Goal: Task Accomplishment & Management: Use online tool/utility

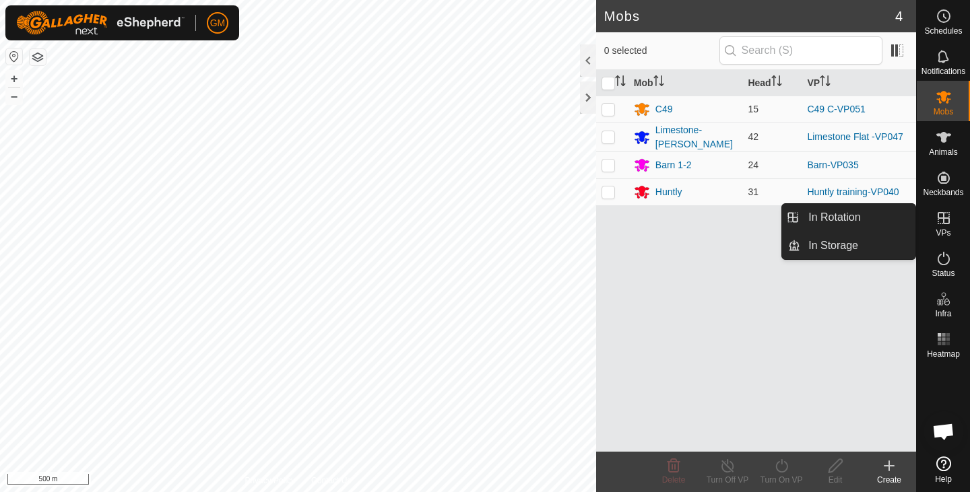
click at [945, 216] on icon at bounding box center [943, 218] width 16 height 16
click at [863, 218] on link "In Rotation" at bounding box center [857, 217] width 115 height 27
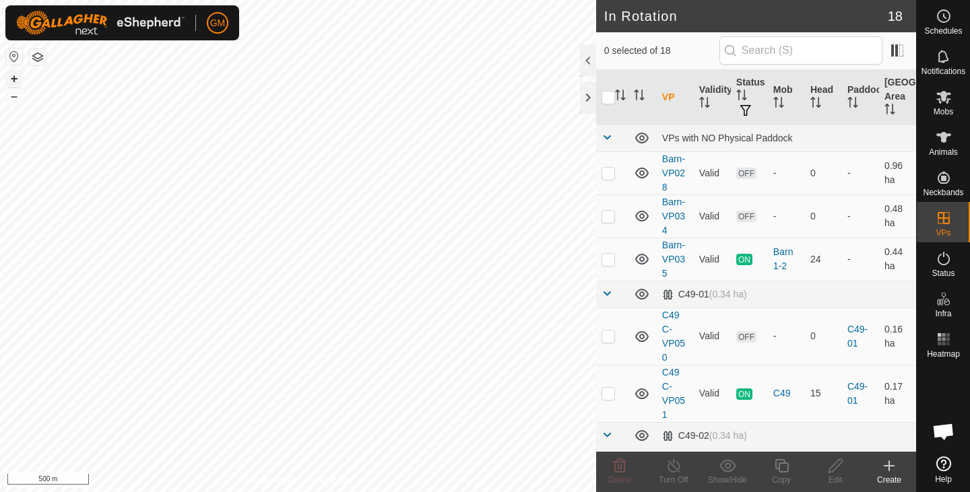
click at [13, 78] on button "+" at bounding box center [14, 79] width 16 height 16
click at [11, 79] on button "+" at bounding box center [14, 79] width 16 height 16
click at [13, 82] on button "+" at bounding box center [14, 79] width 16 height 16
checkbox input "true"
click at [784, 467] on icon at bounding box center [781, 466] width 17 height 16
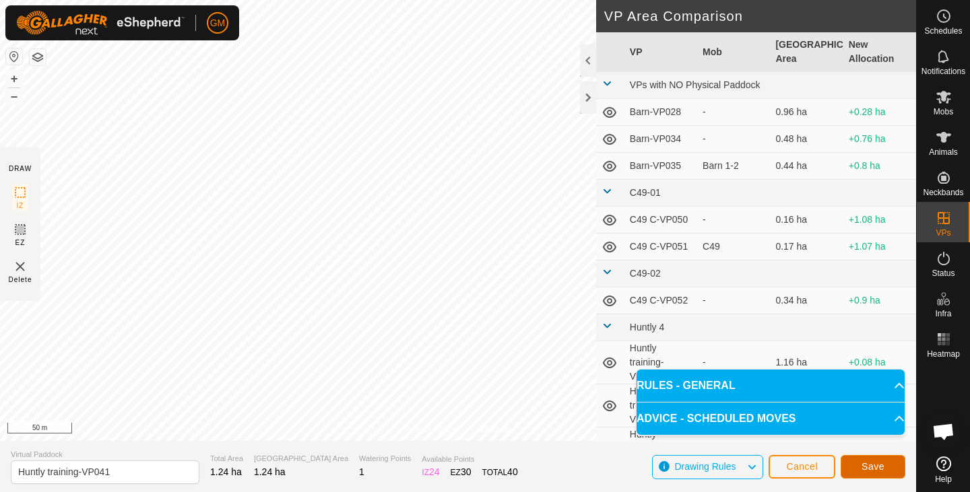
click at [855, 467] on button "Save" at bounding box center [872, 467] width 65 height 24
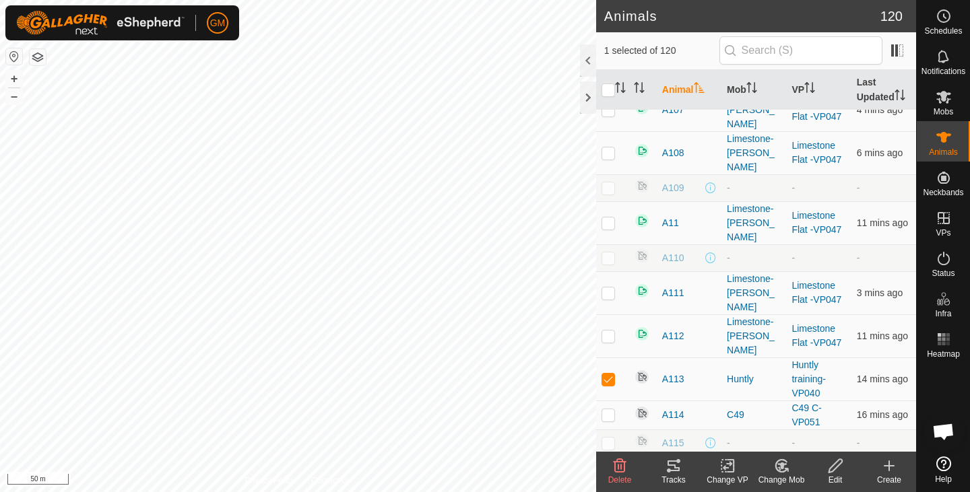
scroll to position [375, 0]
click at [589, 66] on div at bounding box center [588, 60] width 16 height 32
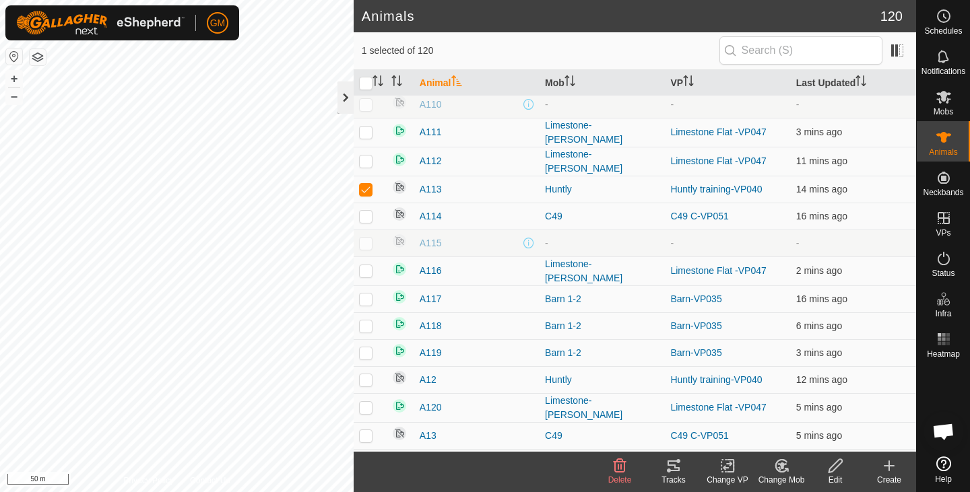
click at [347, 95] on div at bounding box center [345, 97] width 16 height 32
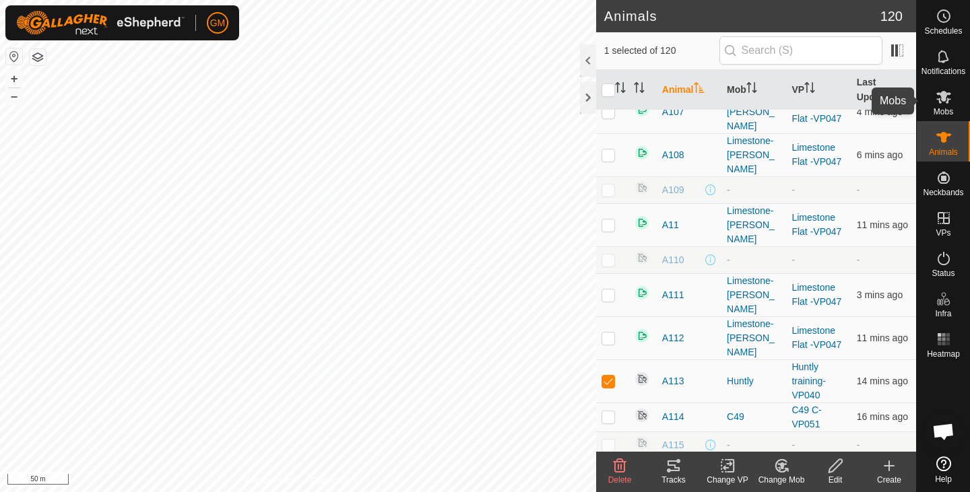
click at [947, 103] on icon at bounding box center [943, 97] width 15 height 13
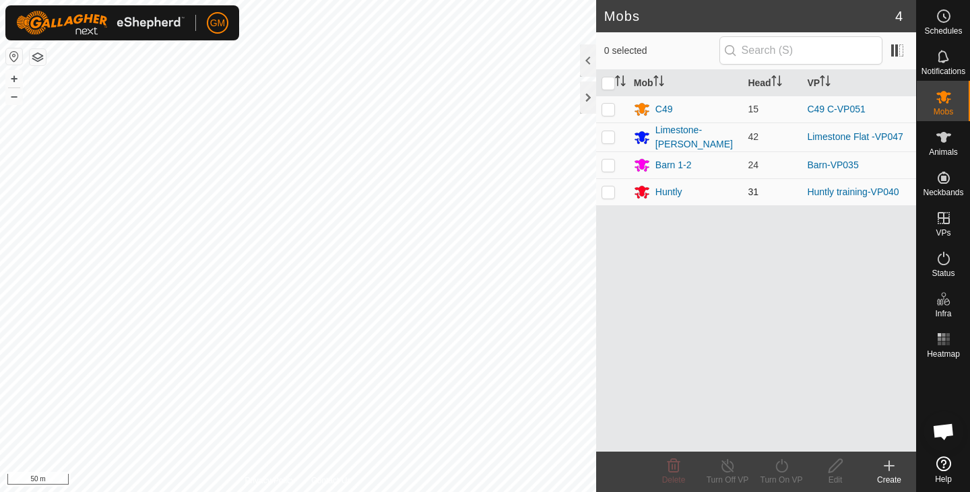
click at [615, 194] on td at bounding box center [612, 191] width 32 height 27
checkbox input "true"
click at [782, 463] on icon at bounding box center [781, 466] width 17 height 16
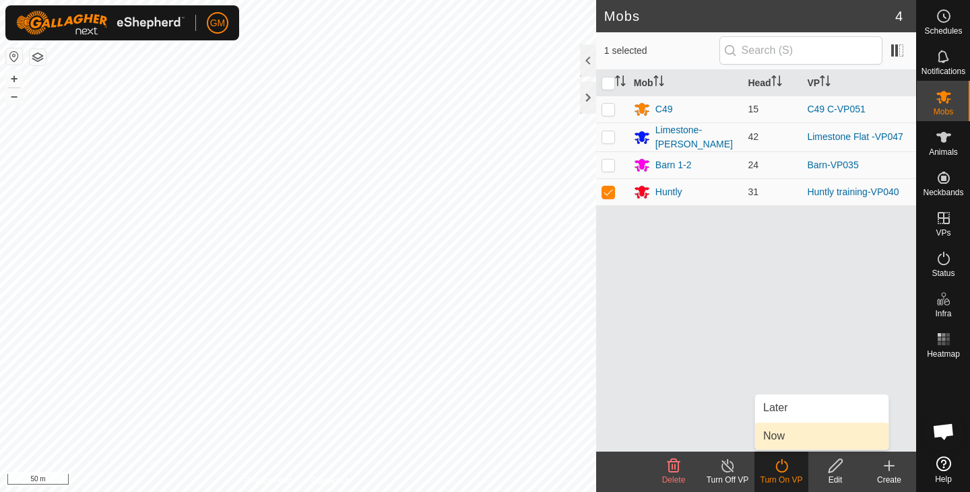
click at [780, 436] on link "Now" at bounding box center [821, 436] width 133 height 27
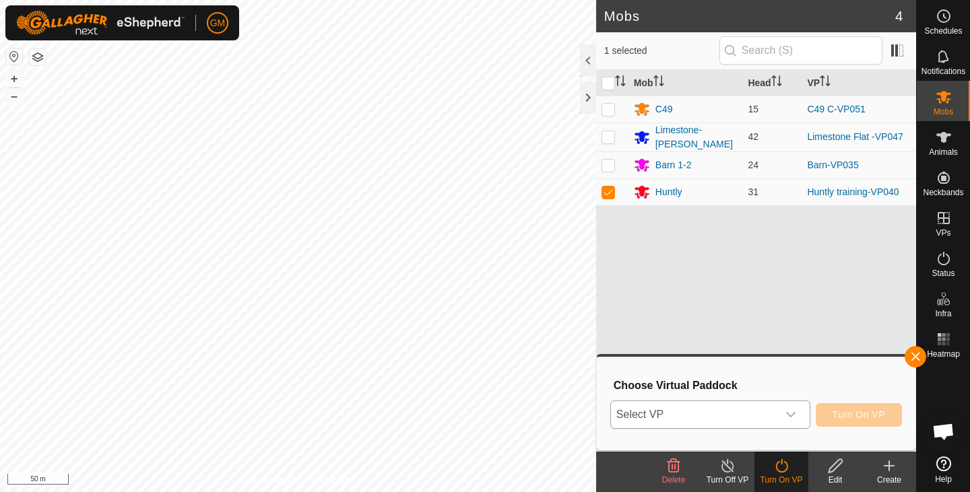
click at [787, 416] on icon "dropdown trigger" at bounding box center [790, 414] width 11 height 11
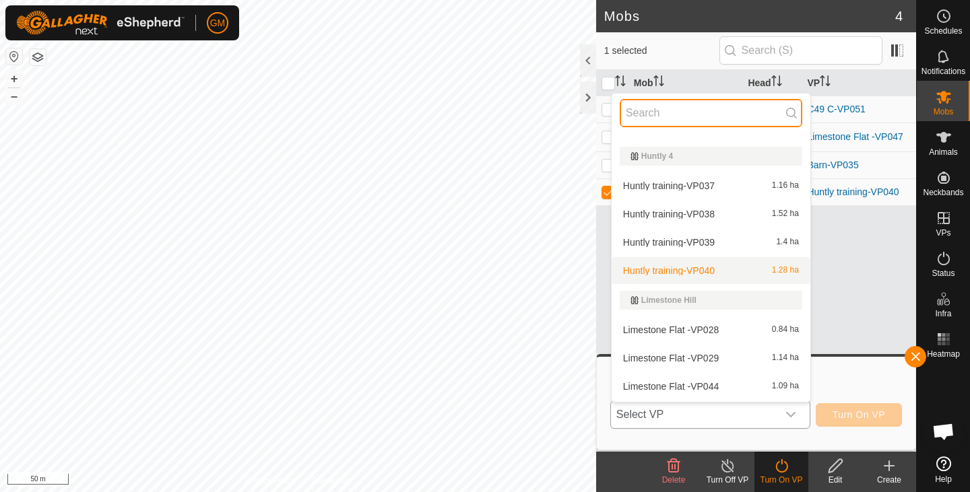
scroll to position [515, 0]
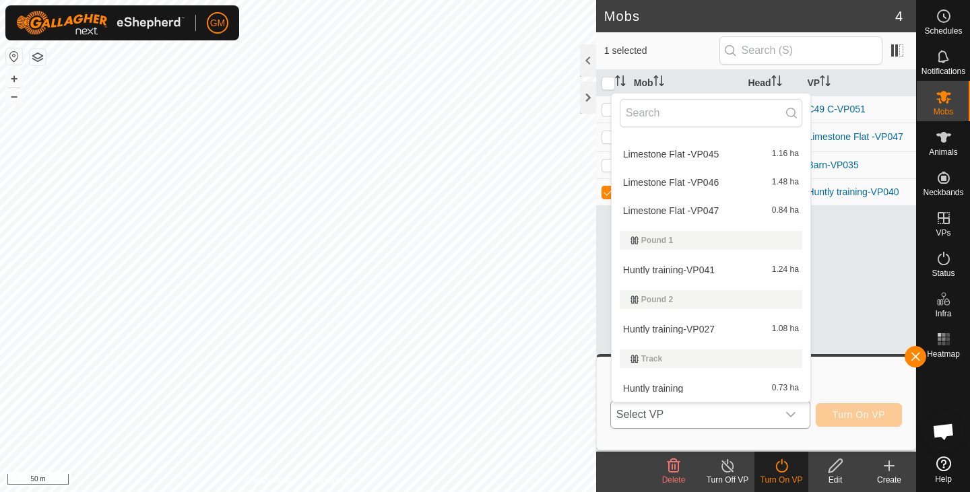
click at [674, 330] on li "Huntly training-VP027 1.08 ha" at bounding box center [710, 329] width 199 height 27
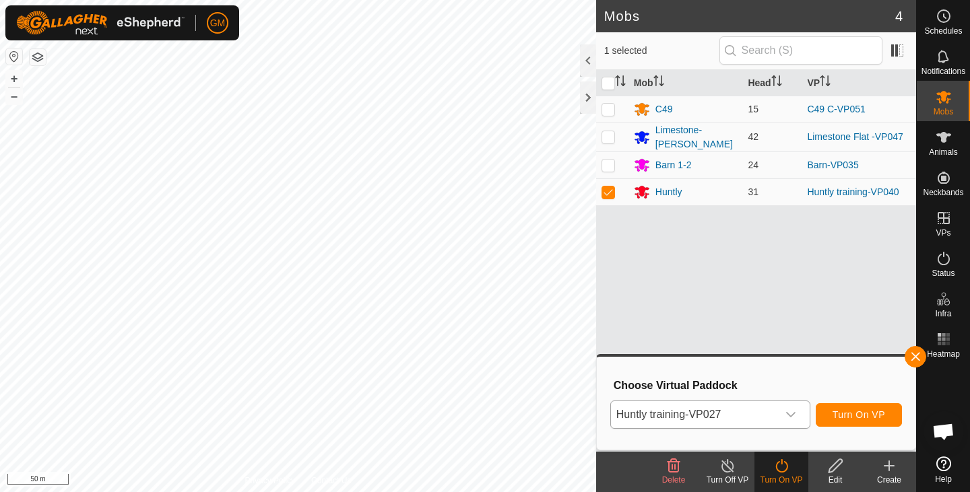
click at [792, 413] on icon "dropdown trigger" at bounding box center [790, 414] width 11 height 11
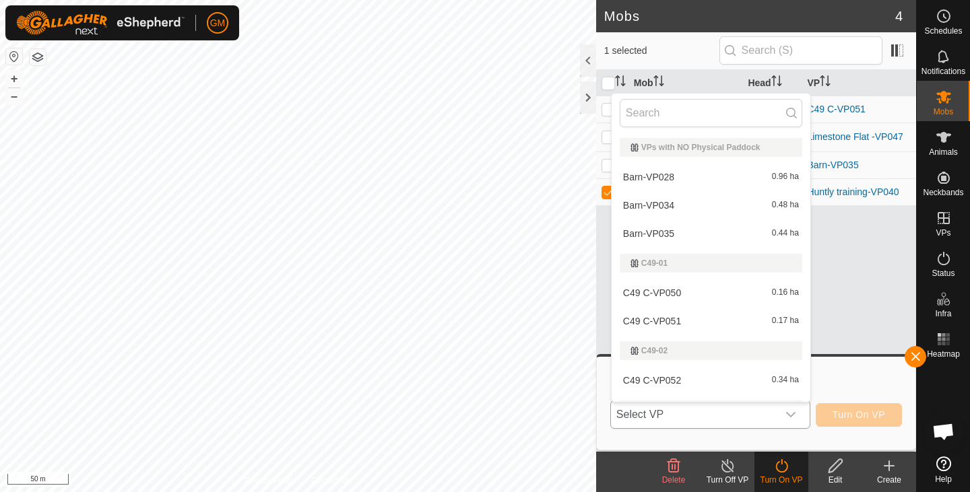
scroll to position [455, 0]
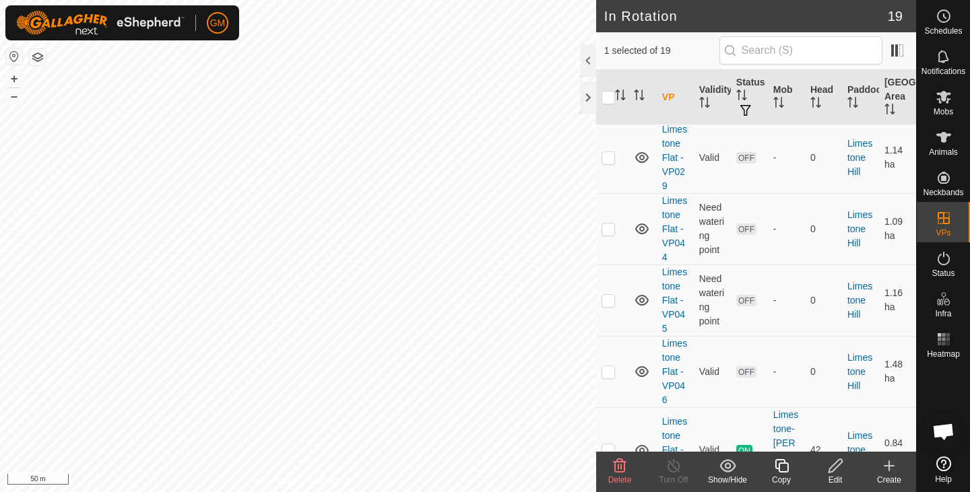
scroll to position [1189, 0]
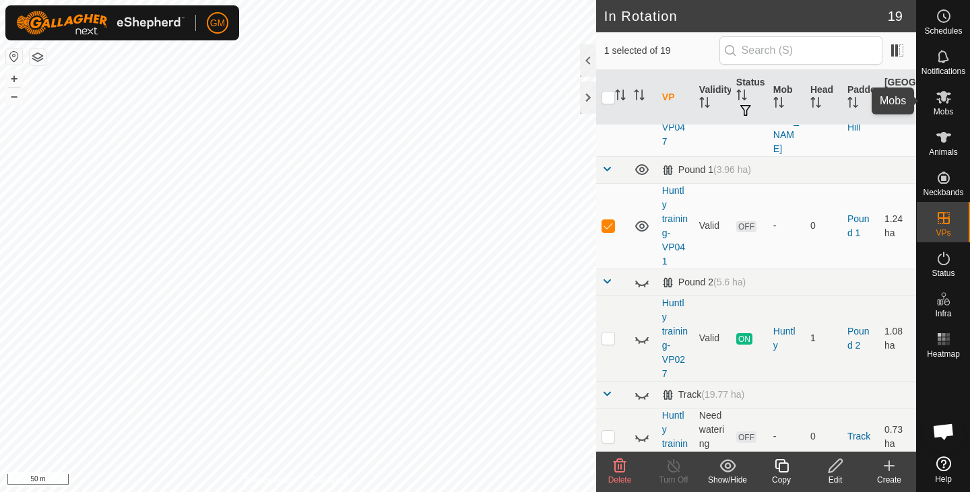
click at [946, 105] on es-mob-svg-icon at bounding box center [943, 97] width 24 height 22
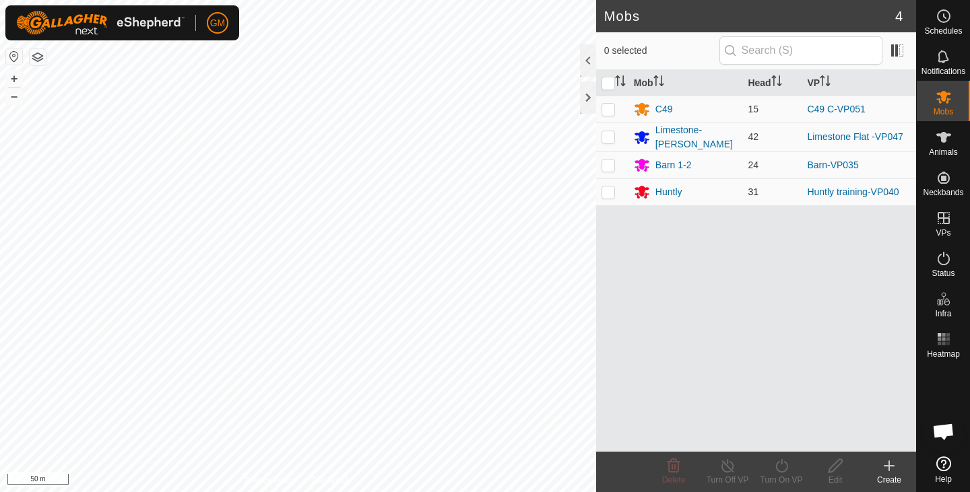
click at [609, 190] on p-checkbox at bounding box center [607, 192] width 13 height 11
checkbox input "true"
click at [787, 467] on icon at bounding box center [781, 465] width 12 height 13
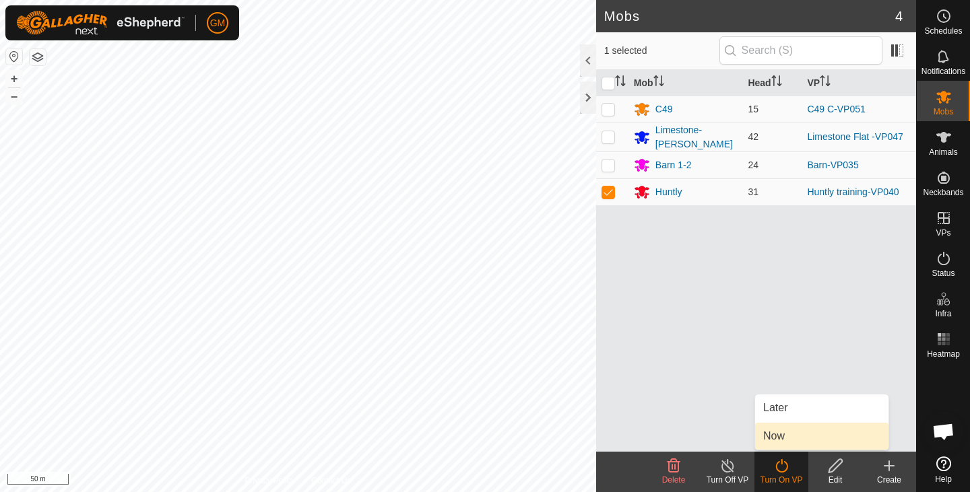
click at [776, 434] on link "Now" at bounding box center [821, 436] width 133 height 27
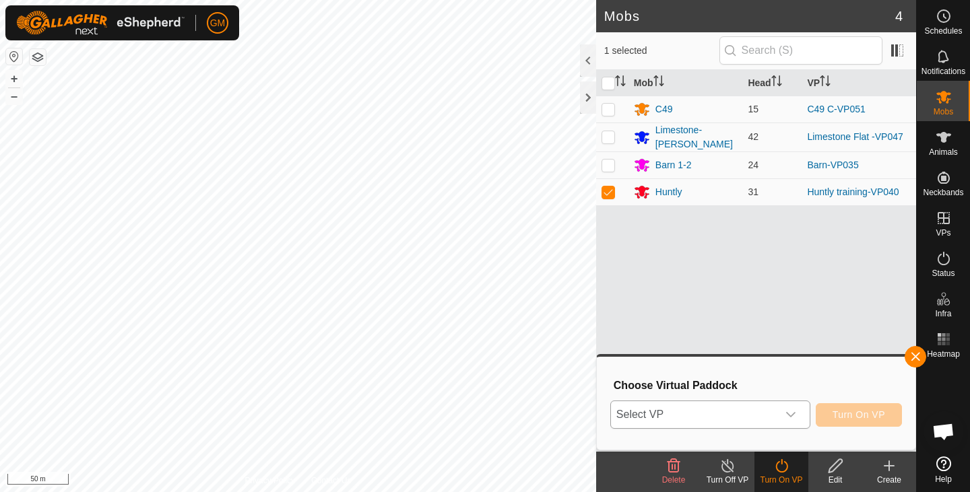
click at [793, 411] on icon "dropdown trigger" at bounding box center [790, 414] width 11 height 11
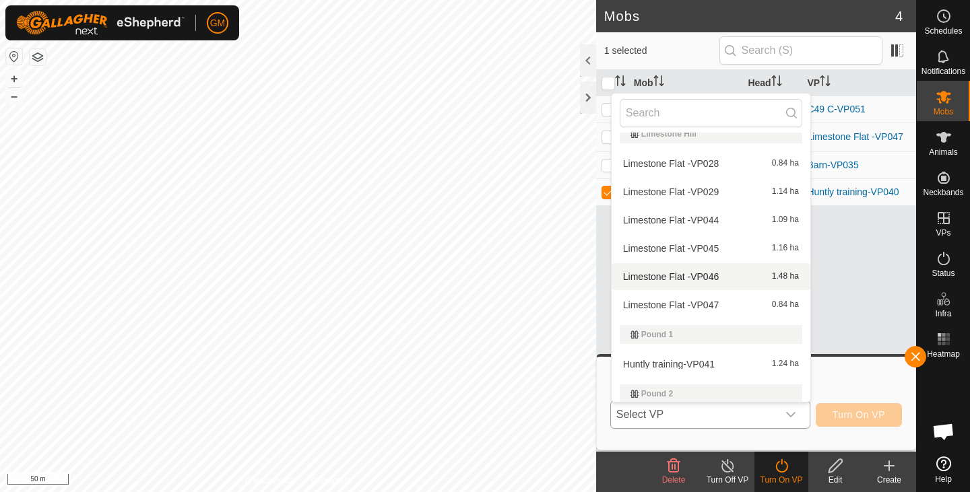
scroll to position [421, 0]
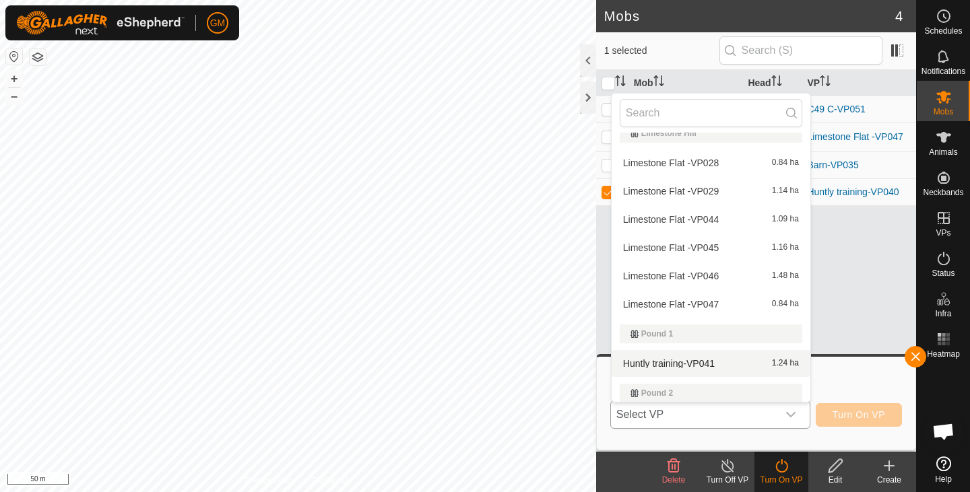
click at [692, 362] on li "Huntly training-VP041 1.24 ha" at bounding box center [710, 363] width 199 height 27
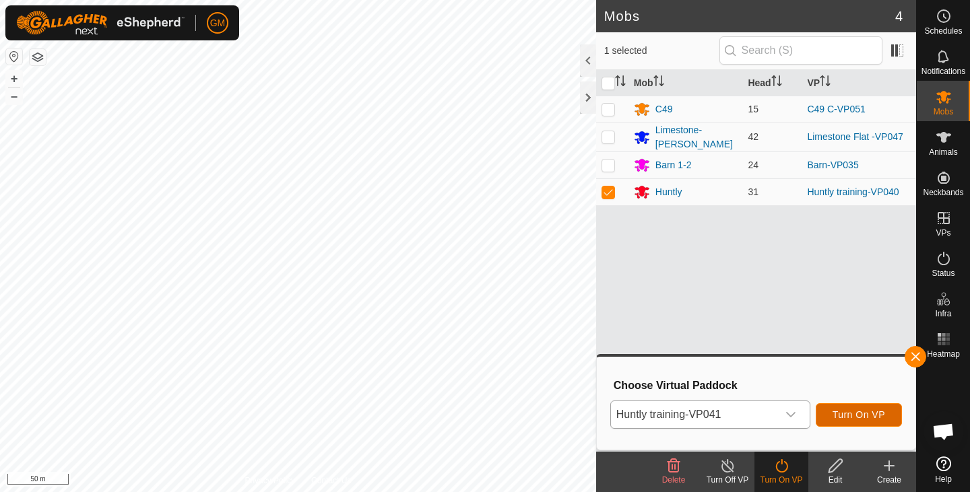
click at [832, 419] on button "Turn On VP" at bounding box center [859, 415] width 86 height 24
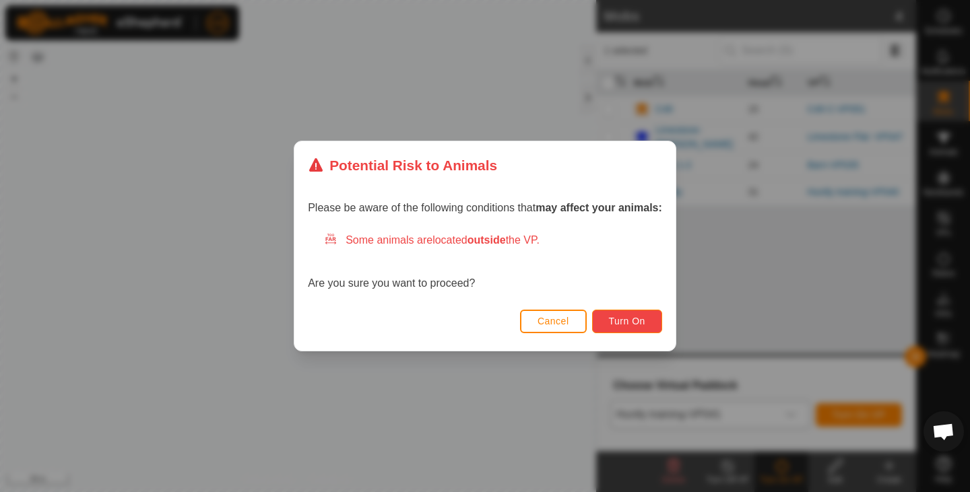
click at [628, 319] on span "Turn On" at bounding box center [627, 321] width 36 height 11
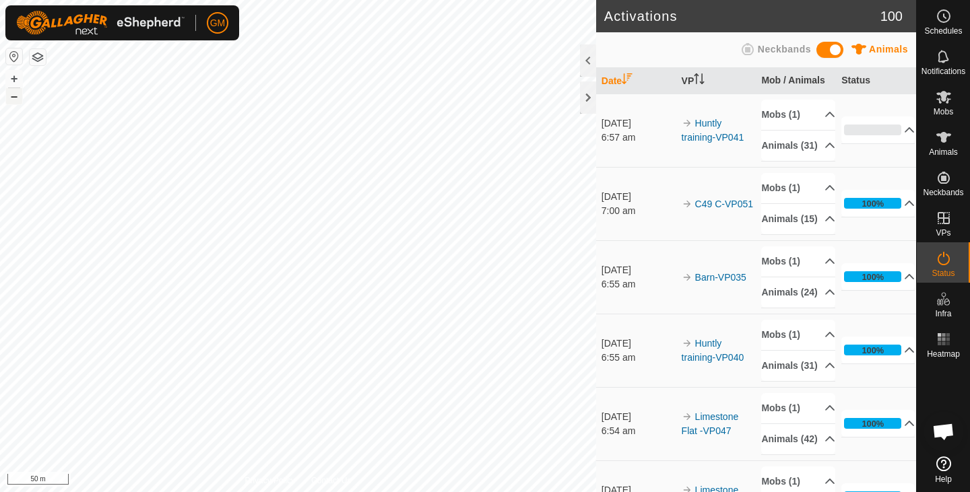
click at [13, 98] on button "–" at bounding box center [14, 96] width 16 height 16
click at [13, 102] on button "–" at bounding box center [14, 96] width 16 height 16
click at [11, 99] on button "–" at bounding box center [14, 96] width 16 height 16
click at [15, 77] on button "+" at bounding box center [14, 79] width 16 height 16
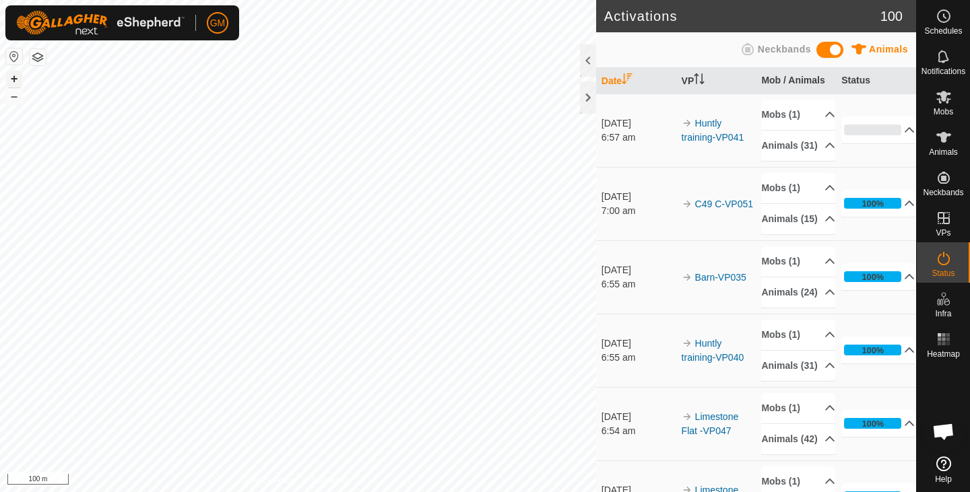
click at [15, 77] on button "+" at bounding box center [14, 79] width 16 height 16
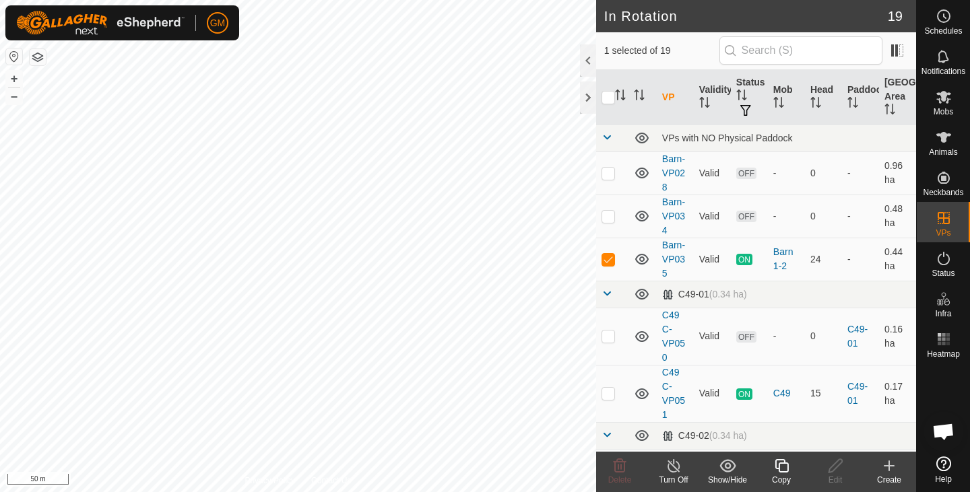
click at [783, 469] on icon at bounding box center [781, 466] width 17 height 16
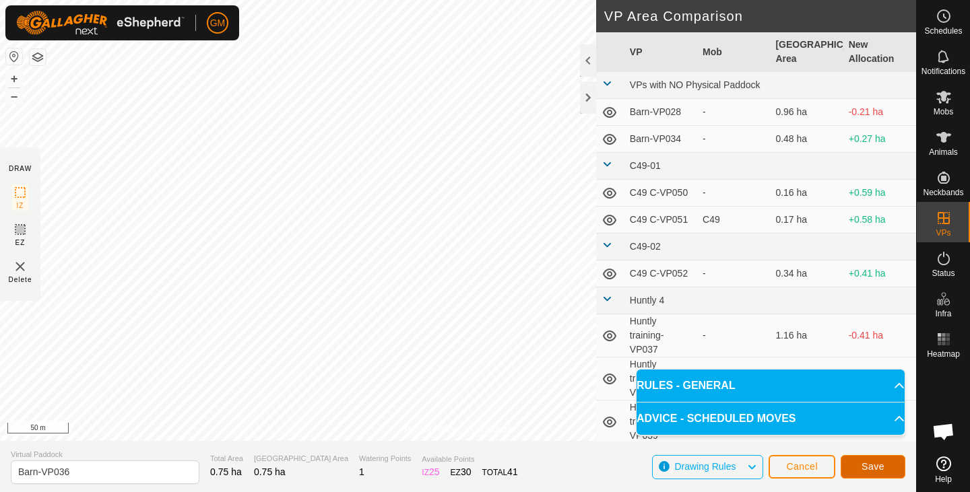
click at [850, 463] on button "Save" at bounding box center [872, 467] width 65 height 24
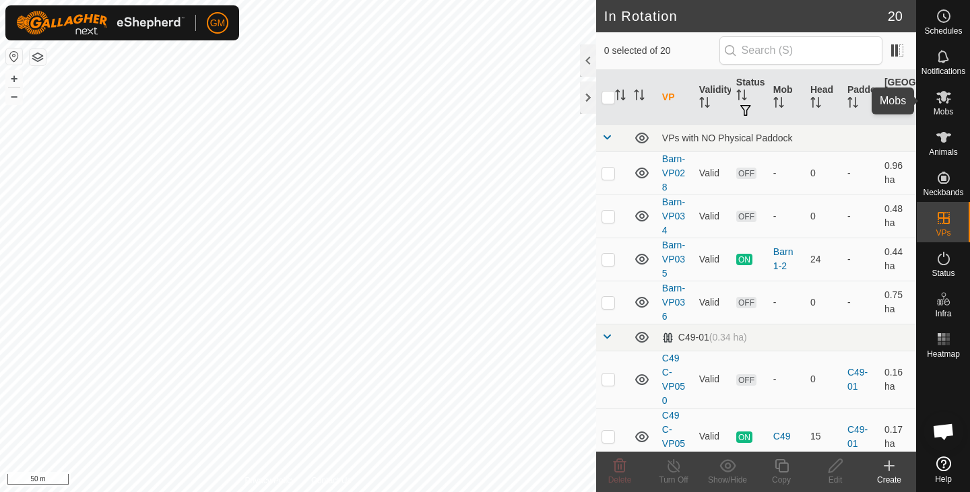
click at [941, 100] on icon at bounding box center [943, 97] width 15 height 13
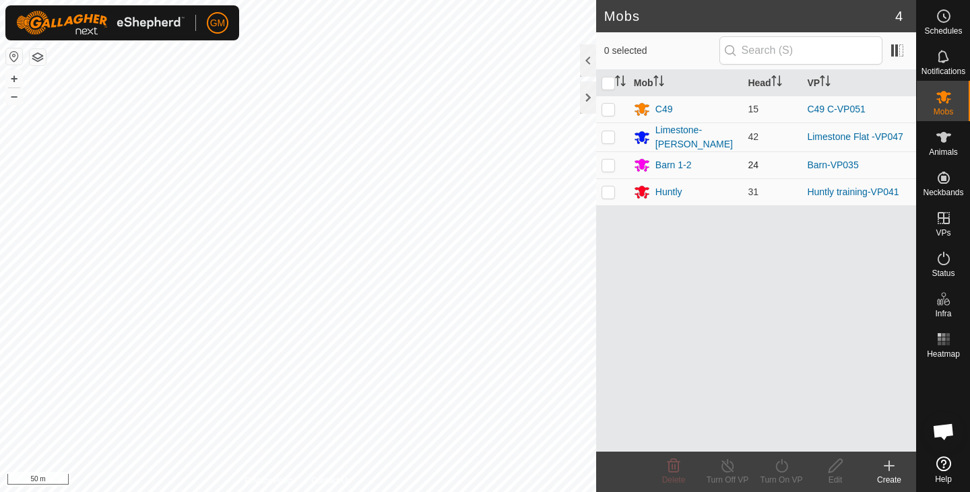
click at [609, 164] on p-checkbox at bounding box center [607, 165] width 13 height 11
checkbox input "true"
click at [783, 463] on icon at bounding box center [781, 466] width 17 height 16
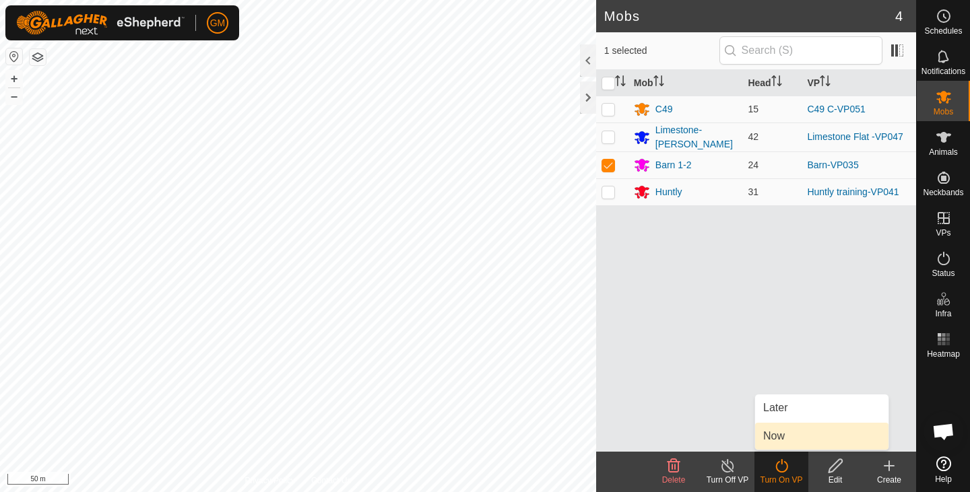
click at [782, 440] on link "Now" at bounding box center [821, 436] width 133 height 27
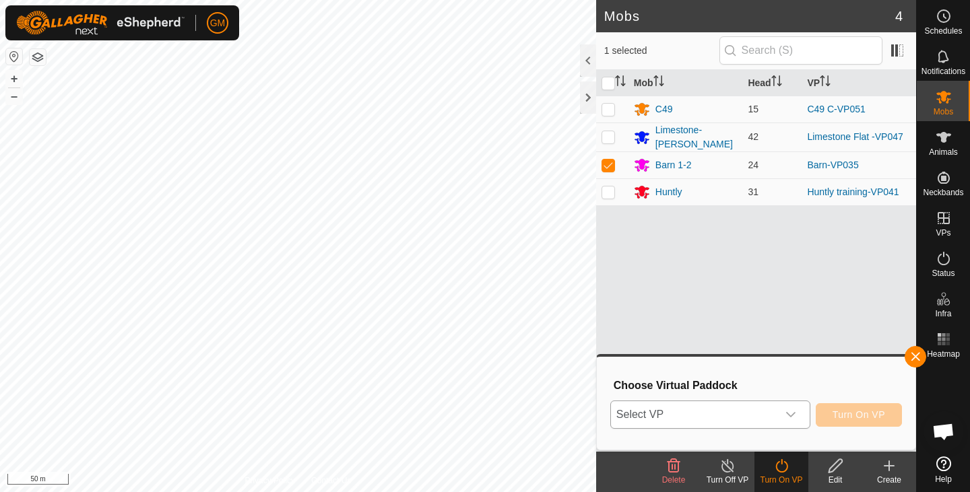
click at [795, 414] on icon "dropdown trigger" at bounding box center [790, 414] width 9 height 5
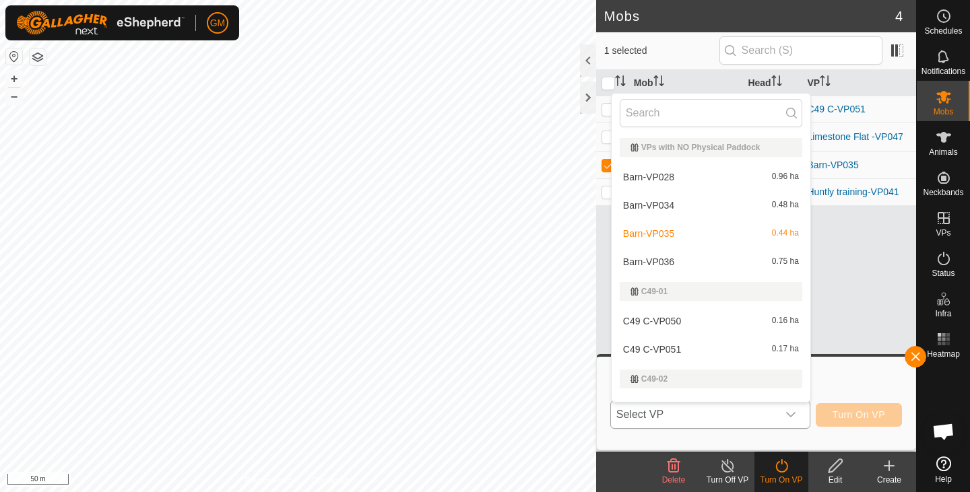
scroll to position [20, 0]
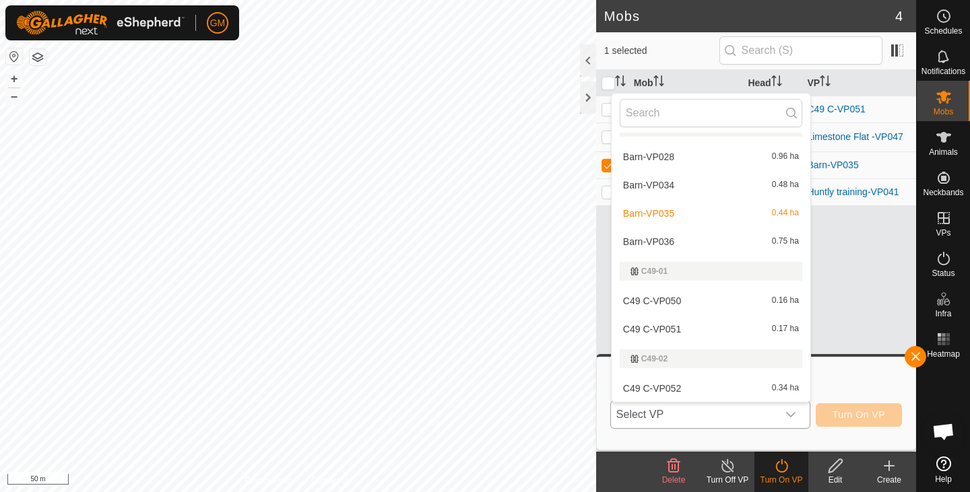
click at [698, 238] on li "Barn-VP036 0.75 ha" at bounding box center [710, 241] width 199 height 27
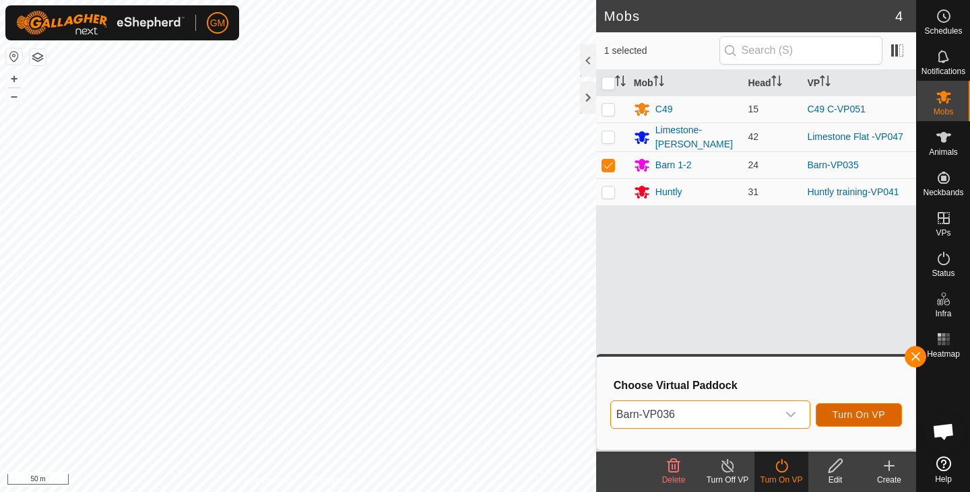
click at [835, 415] on span "Turn On VP" at bounding box center [858, 414] width 53 height 11
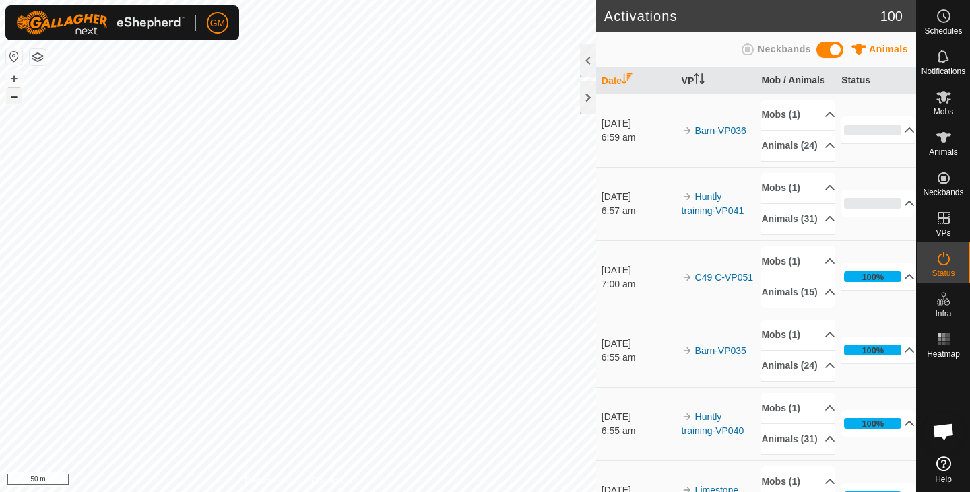
click at [9, 98] on button "–" at bounding box center [14, 96] width 16 height 16
click at [13, 79] on button "+" at bounding box center [14, 79] width 16 height 16
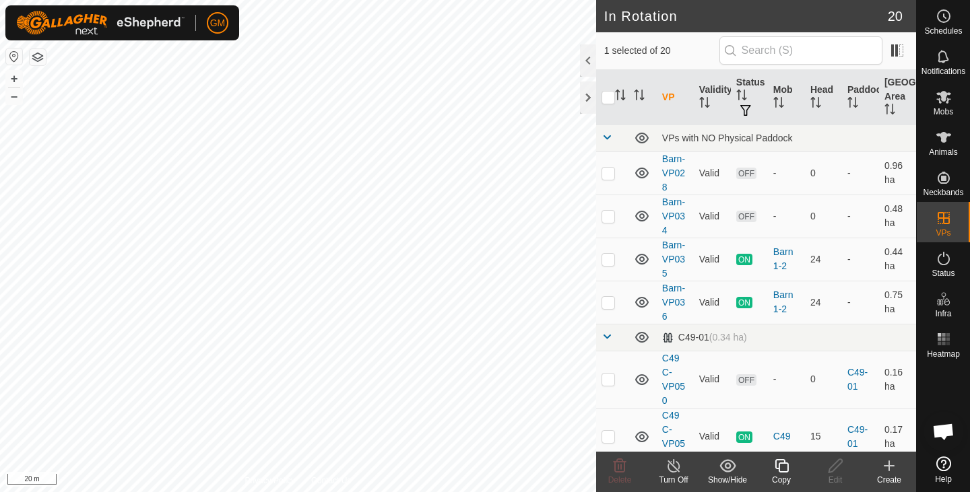
click at [779, 472] on icon at bounding box center [780, 465] width 13 height 13
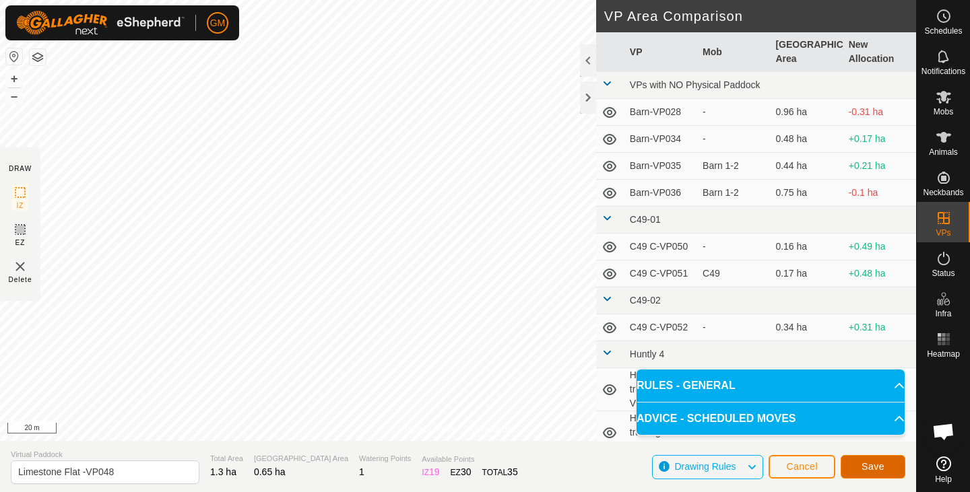
click at [865, 463] on span "Save" at bounding box center [872, 466] width 23 height 11
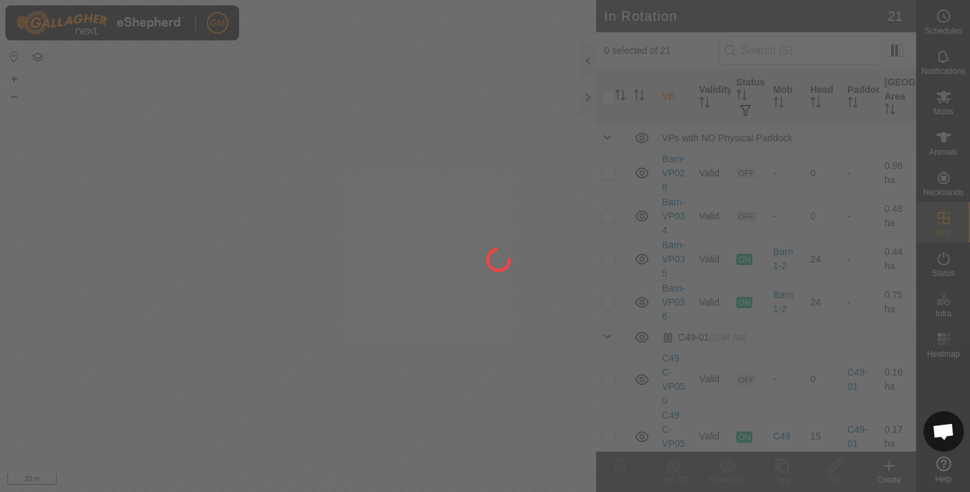
click at [936, 102] on div at bounding box center [485, 246] width 970 height 492
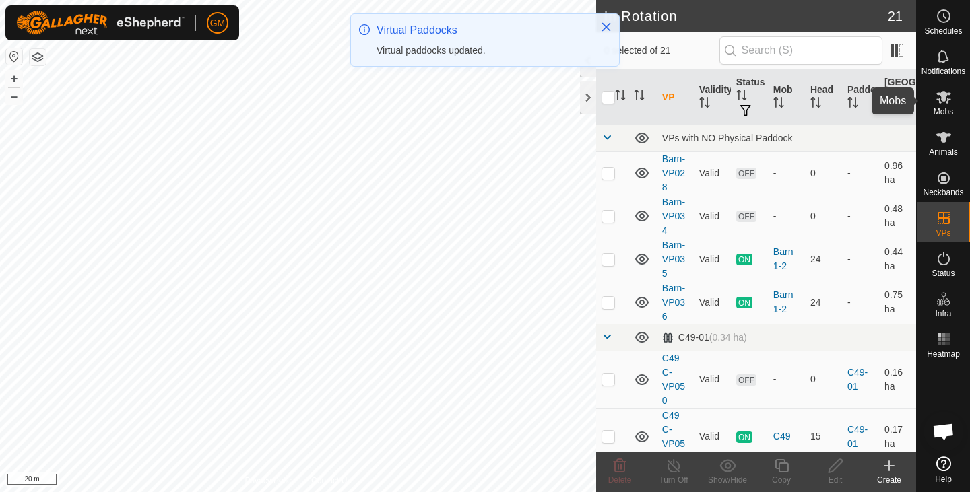
click at [939, 101] on icon at bounding box center [943, 97] width 15 height 13
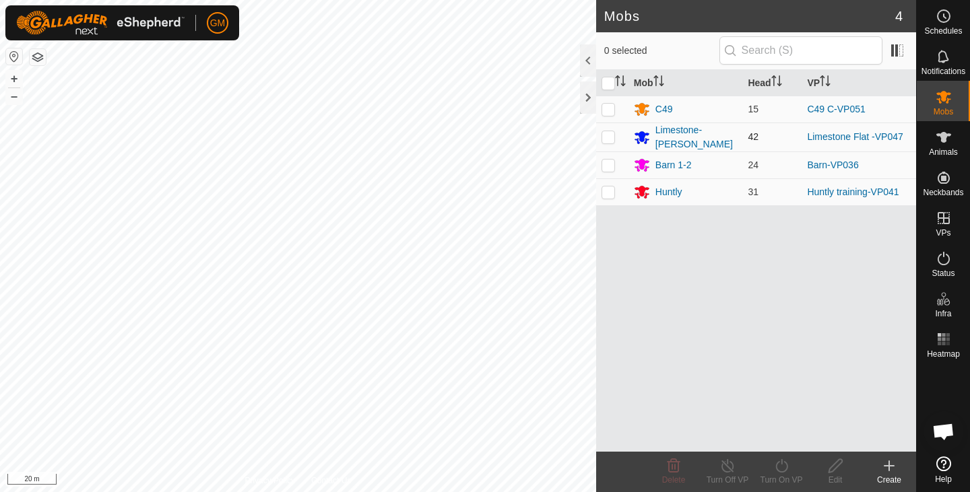
click at [609, 140] on p-checkbox at bounding box center [607, 136] width 13 height 11
checkbox input "true"
click at [784, 460] on icon at bounding box center [781, 466] width 17 height 16
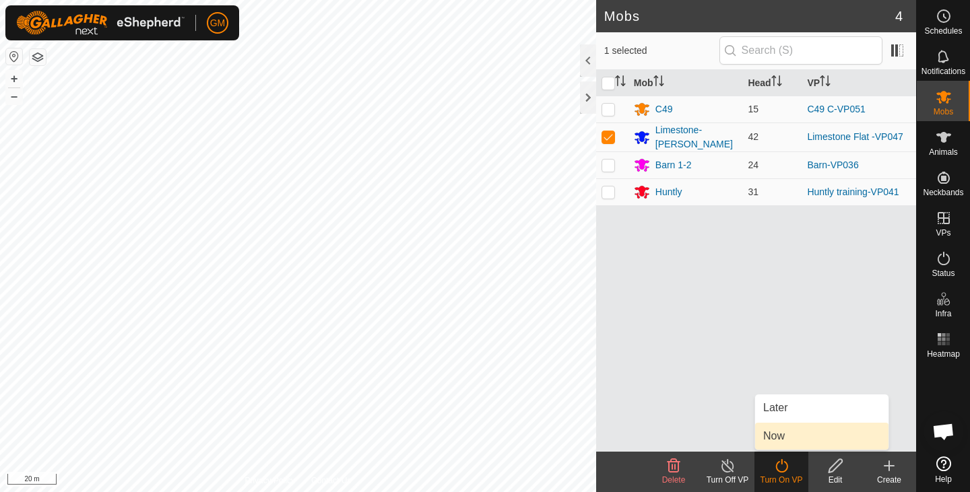
click at [765, 434] on link "Now" at bounding box center [821, 436] width 133 height 27
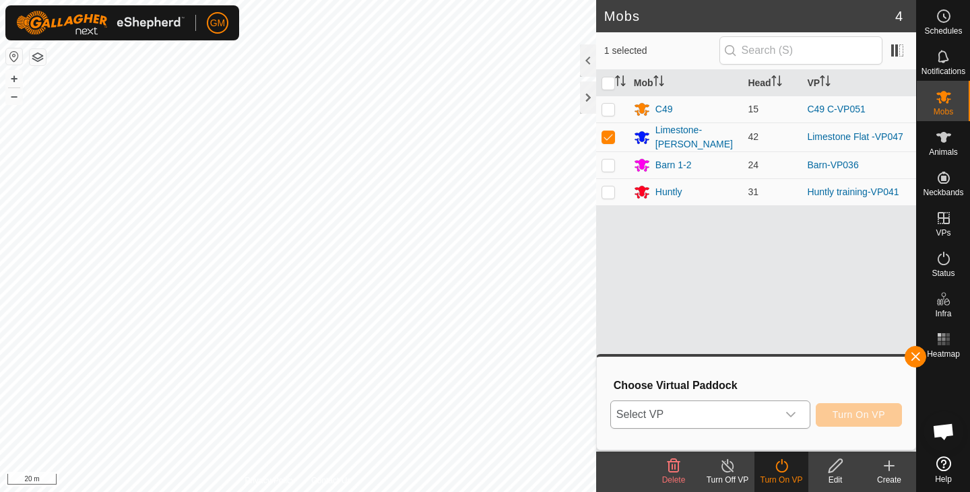
click at [793, 411] on icon "dropdown trigger" at bounding box center [790, 414] width 11 height 11
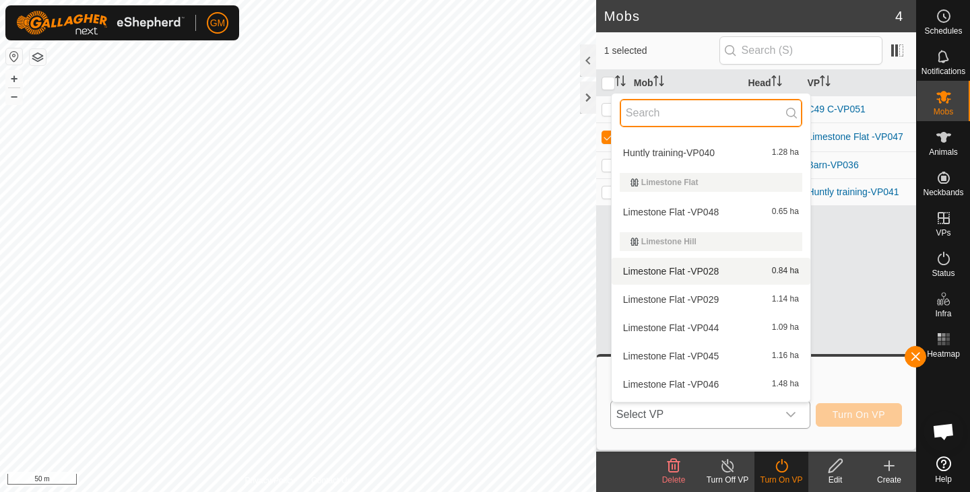
scroll to position [399, 0]
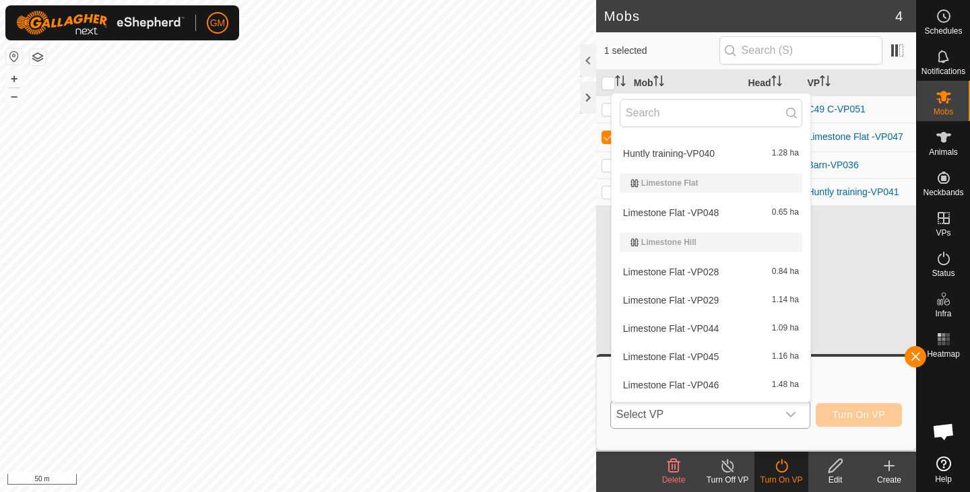
click at [661, 210] on li "Limestone Flat -VP048 0.65 ha" at bounding box center [710, 212] width 199 height 27
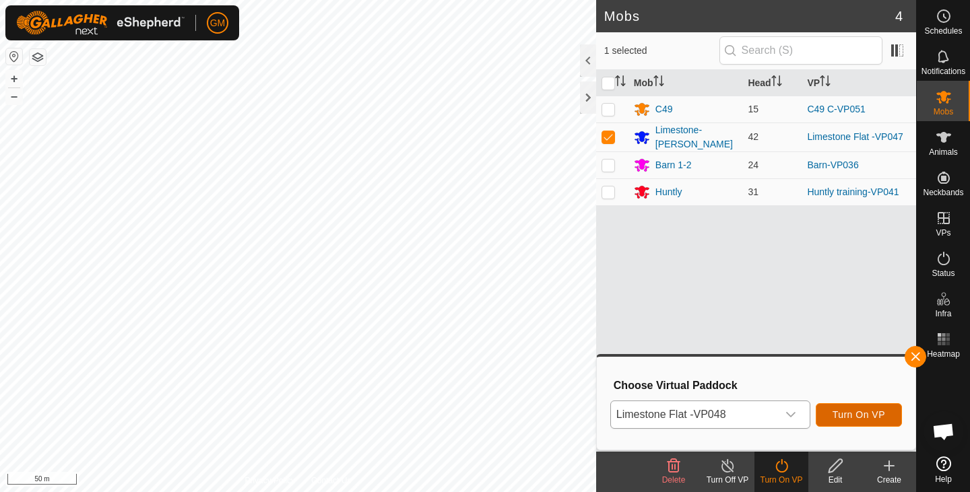
click at [840, 407] on button "Turn On VP" at bounding box center [859, 415] width 86 height 24
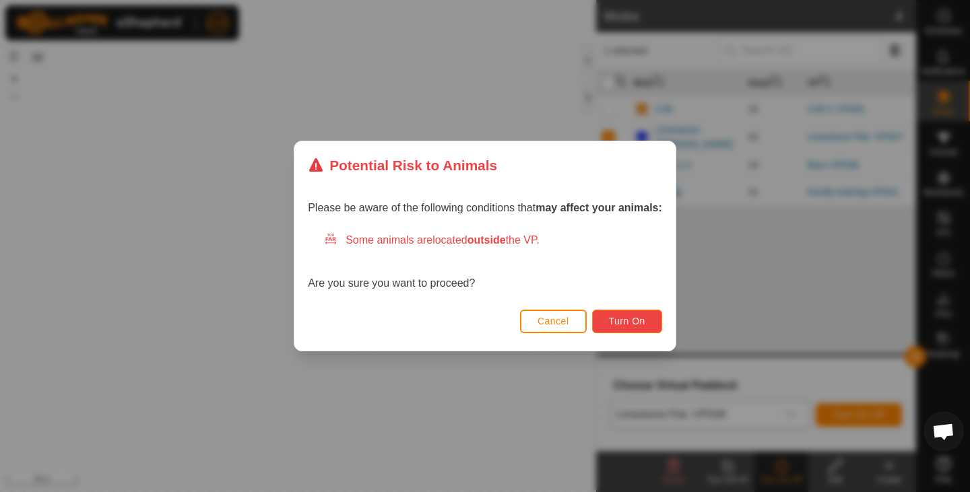
click at [636, 323] on span "Turn On" at bounding box center [627, 321] width 36 height 11
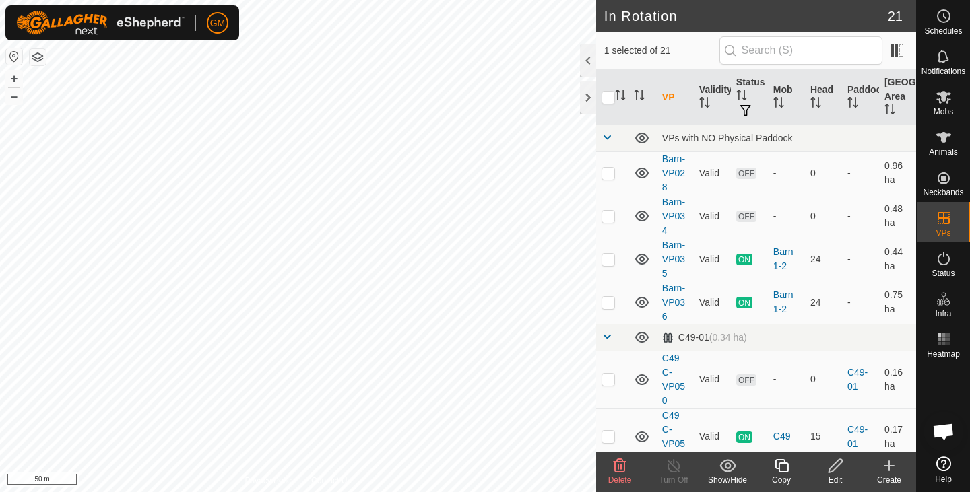
click at [623, 466] on icon at bounding box center [619, 466] width 16 height 16
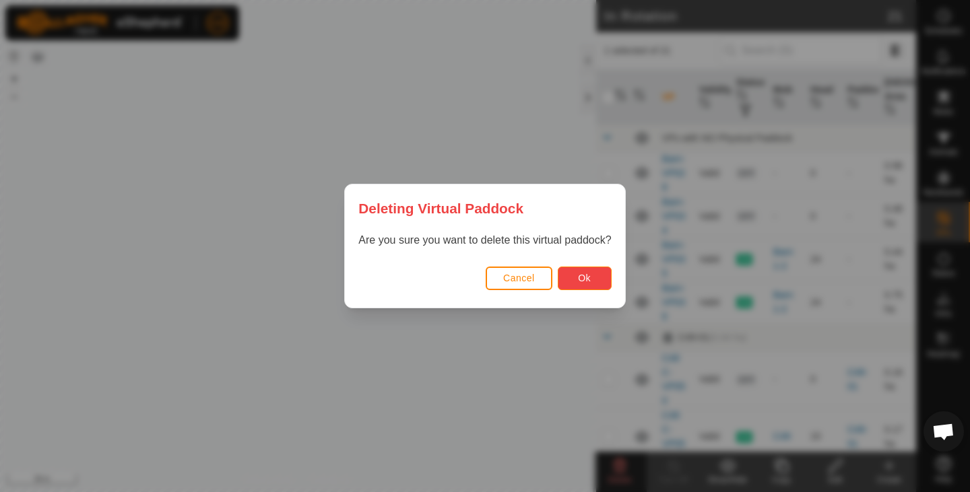
click at [584, 278] on span "Ok" at bounding box center [584, 278] width 13 height 11
checkbox input "false"
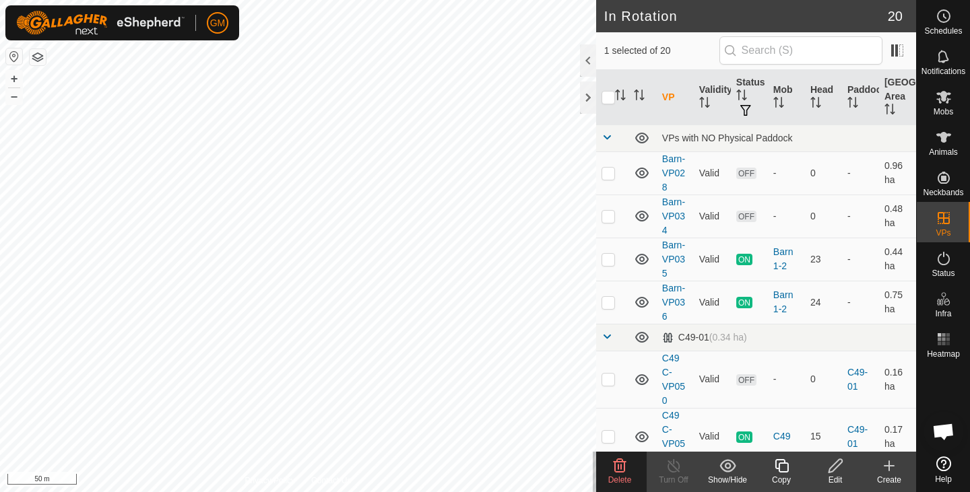
click at [620, 473] on icon at bounding box center [619, 466] width 16 height 16
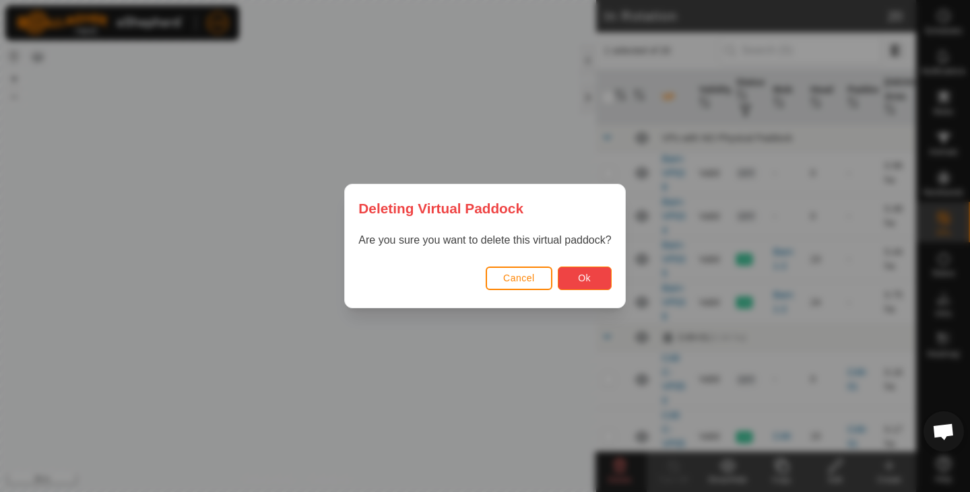
click at [584, 279] on span "Ok" at bounding box center [584, 278] width 13 height 11
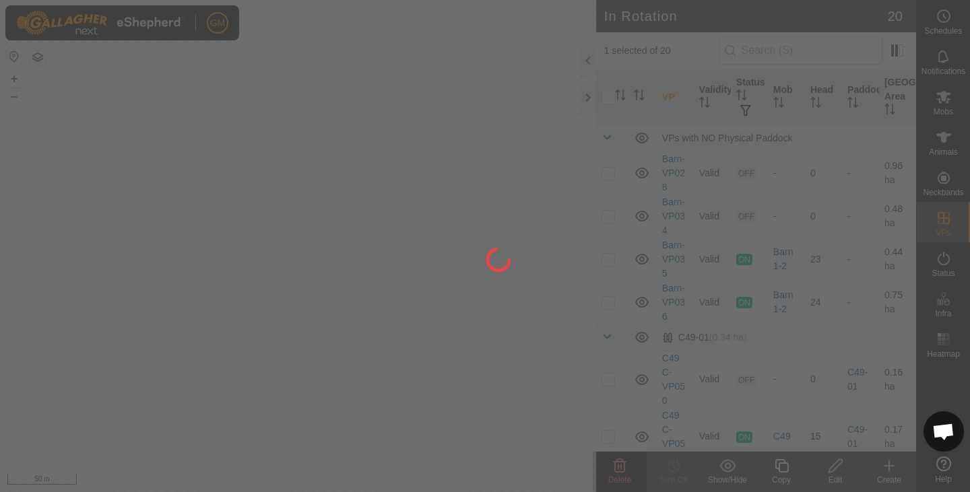
checkbox input "false"
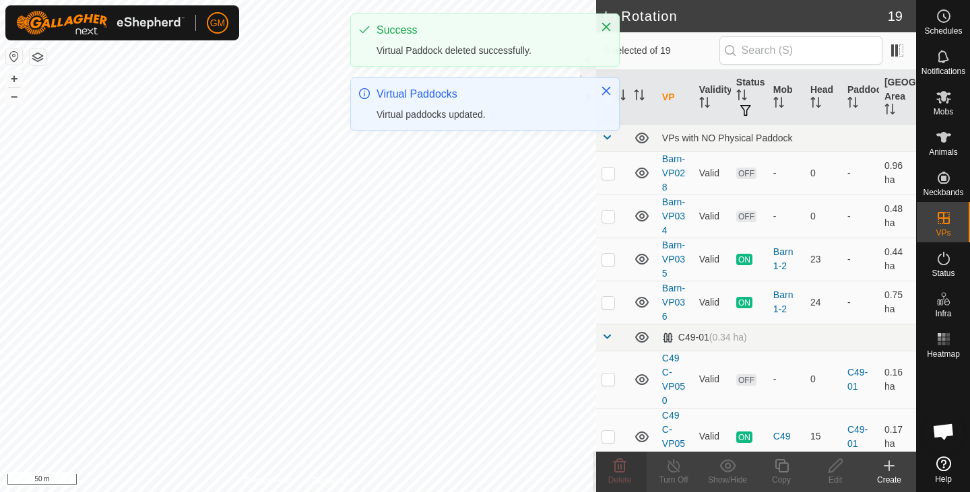
checkbox input "true"
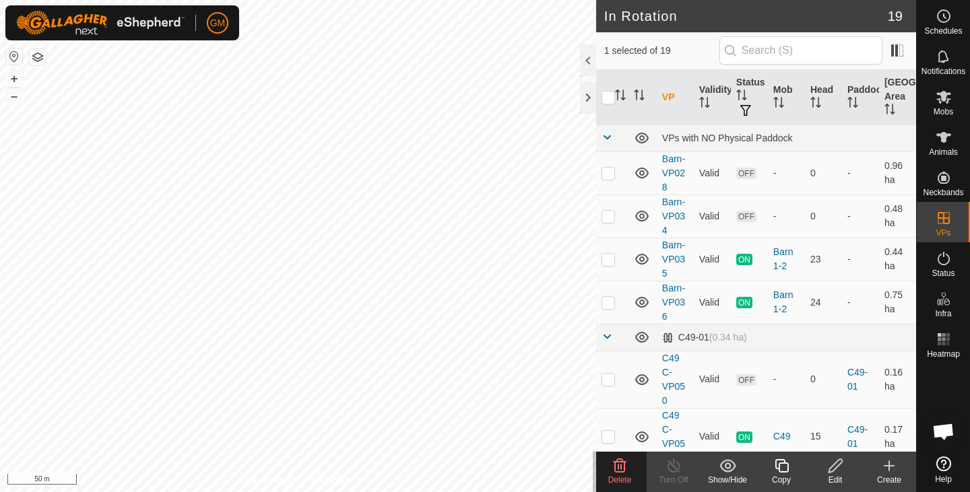
click at [619, 470] on icon at bounding box center [619, 466] width 16 height 16
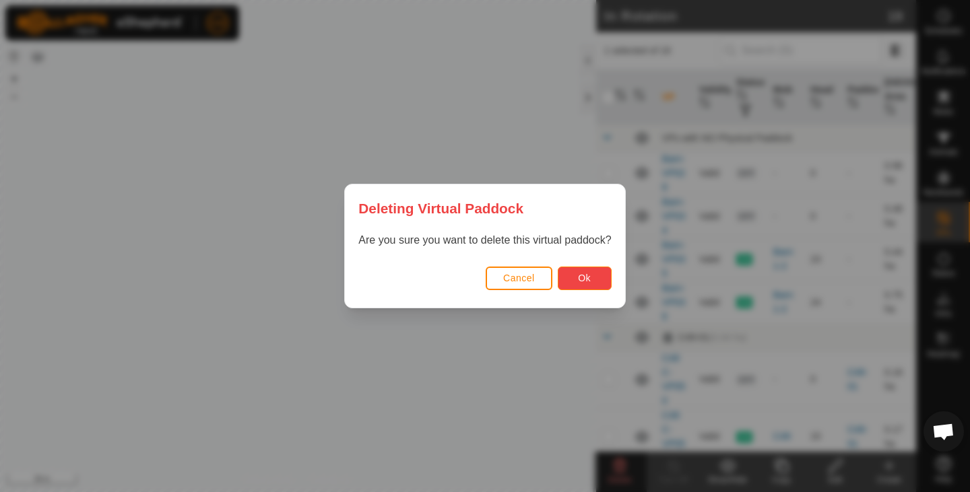
click at [588, 273] on span "Ok" at bounding box center [584, 278] width 13 height 11
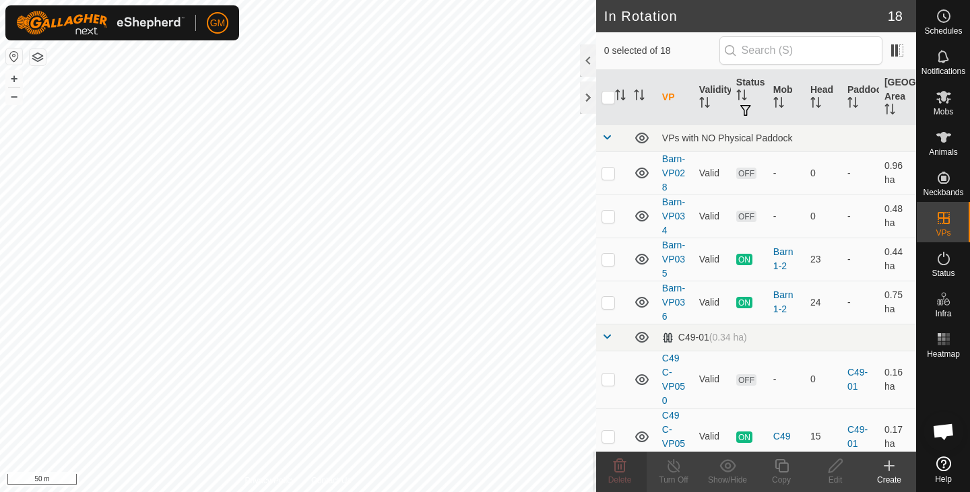
checkbox input "true"
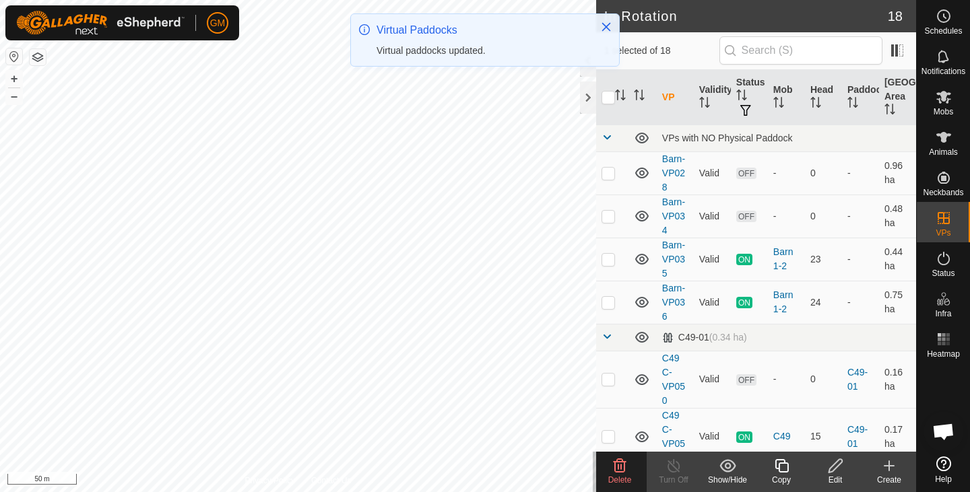
click at [621, 469] on icon at bounding box center [620, 465] width 13 height 13
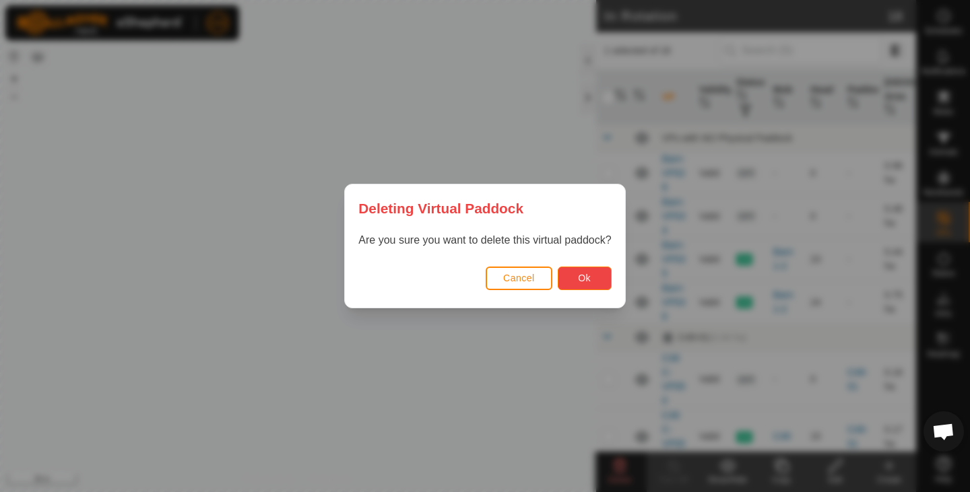
click at [584, 277] on span "Ok" at bounding box center [584, 278] width 13 height 11
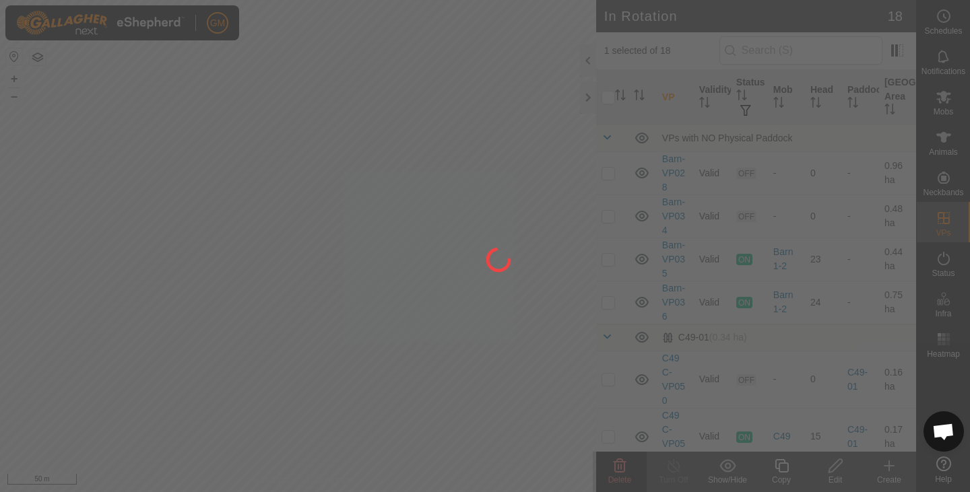
checkbox input "false"
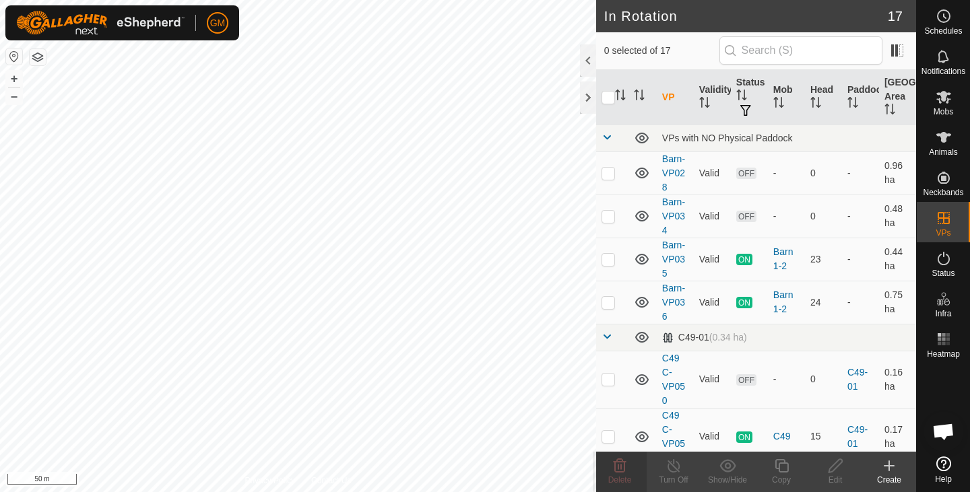
checkbox input "true"
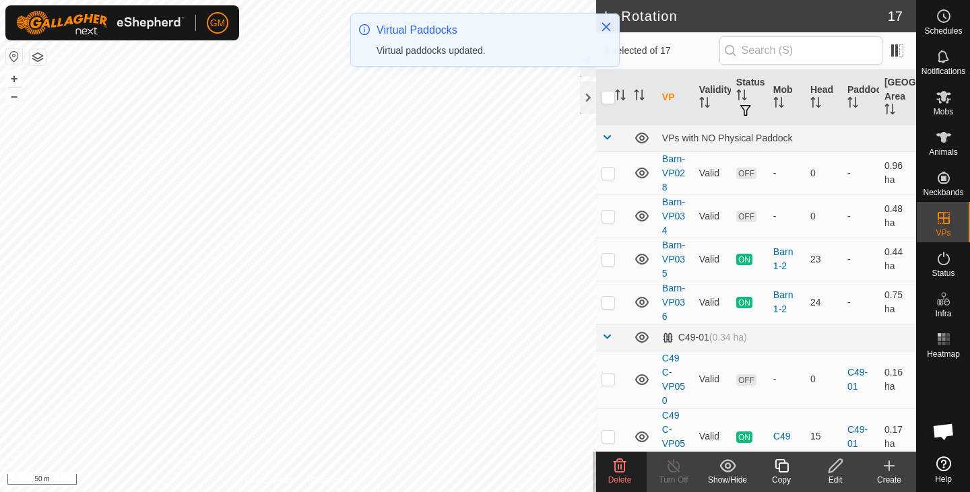
click at [622, 468] on icon at bounding box center [619, 466] width 16 height 16
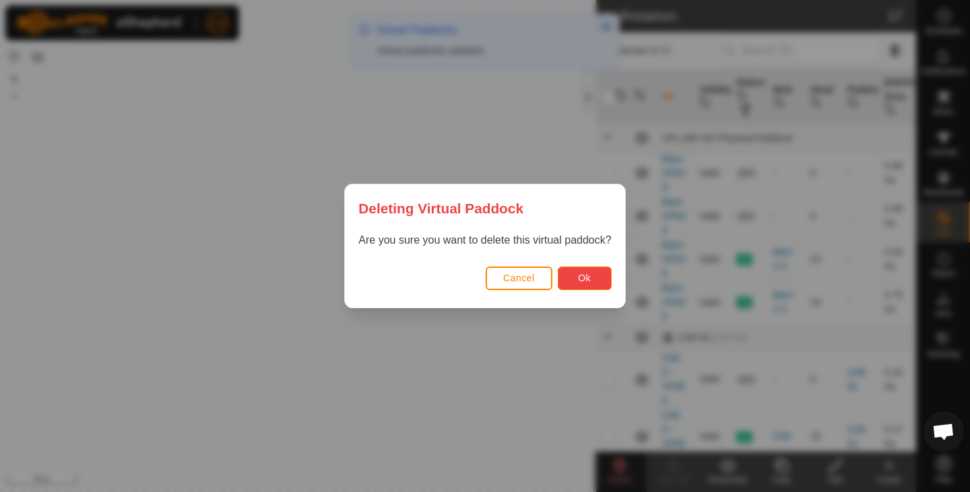
click at [586, 286] on button "Ok" at bounding box center [585, 279] width 54 height 24
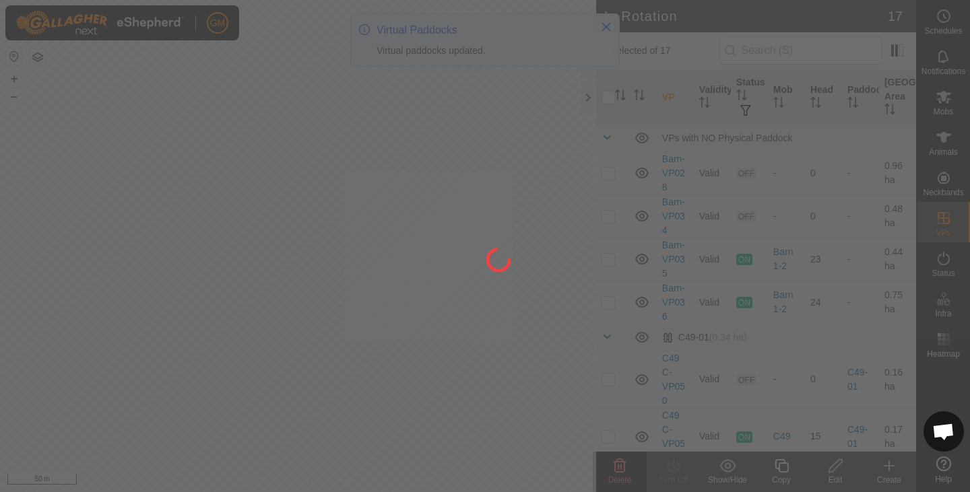
checkbox input "false"
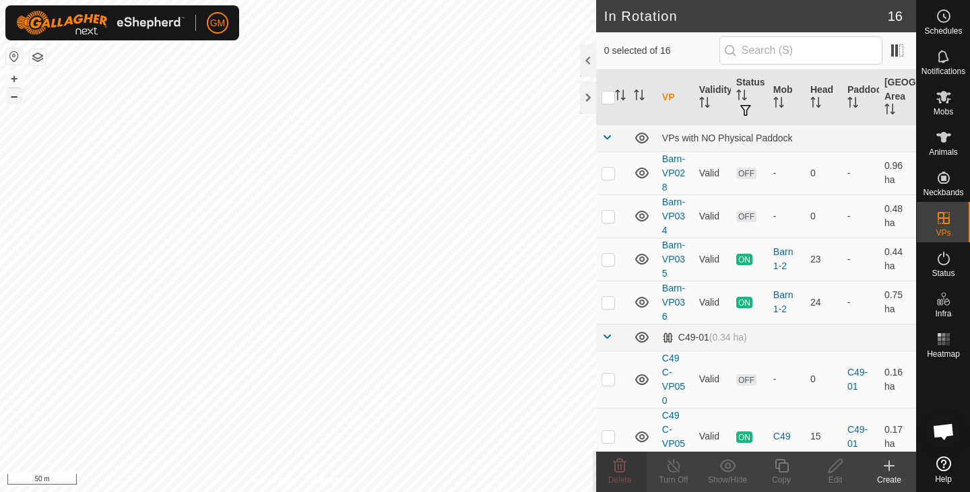
click at [13, 100] on button "–" at bounding box center [14, 96] width 16 height 16
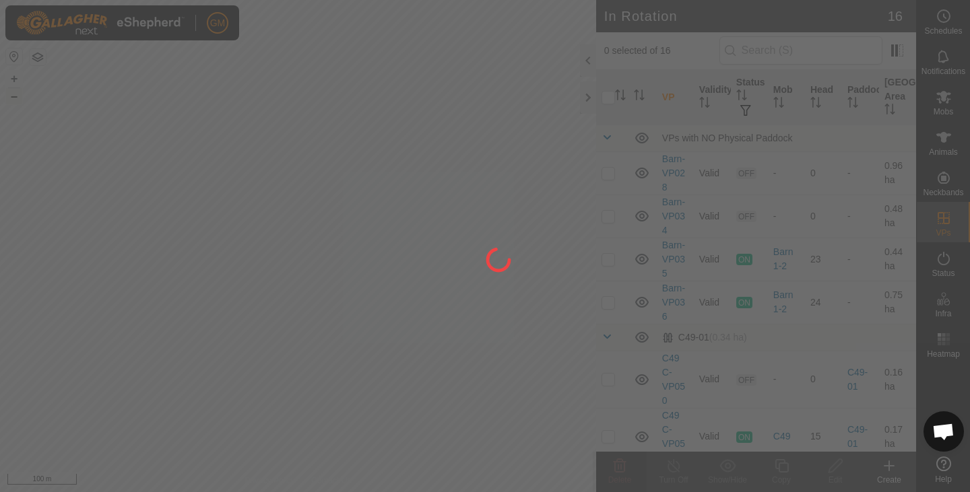
click at [13, 100] on div at bounding box center [485, 246] width 970 height 492
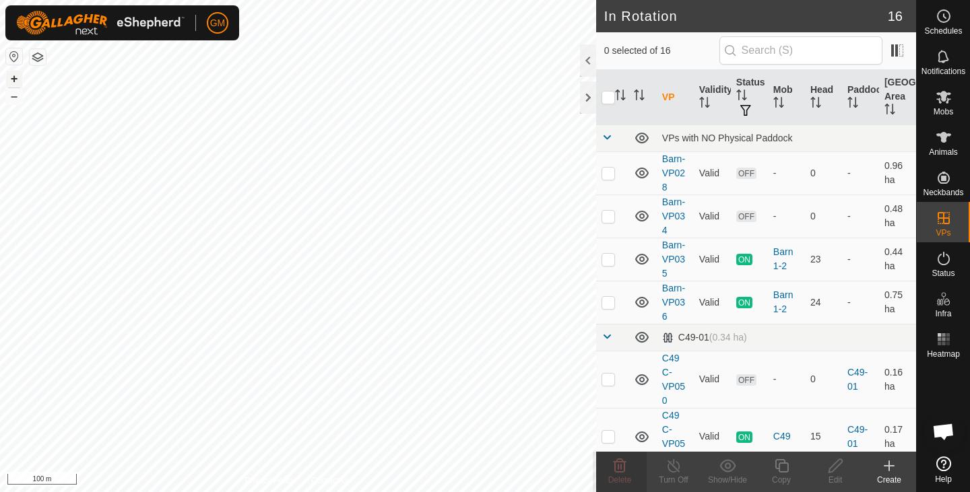
click at [16, 75] on button "+" at bounding box center [14, 79] width 16 height 16
checkbox input "false"
checkbox input "true"
click at [943, 104] on icon at bounding box center [943, 97] width 16 height 16
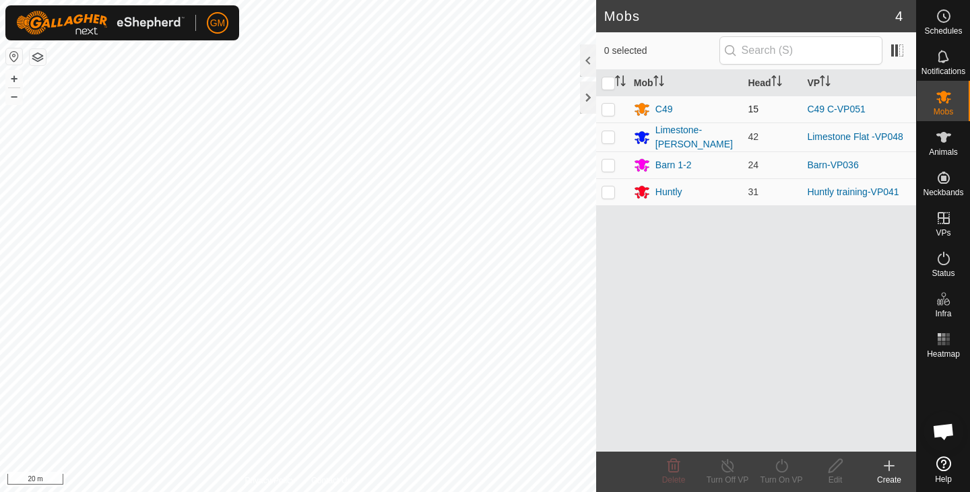
click at [610, 106] on p-checkbox at bounding box center [607, 109] width 13 height 11
checkbox input "true"
click at [946, 140] on icon at bounding box center [943, 137] width 16 height 16
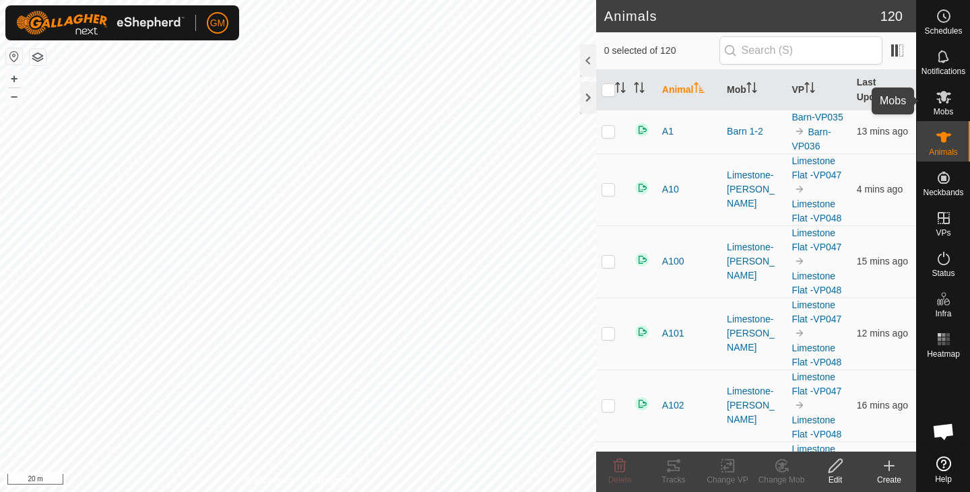
click at [946, 104] on icon at bounding box center [943, 97] width 16 height 16
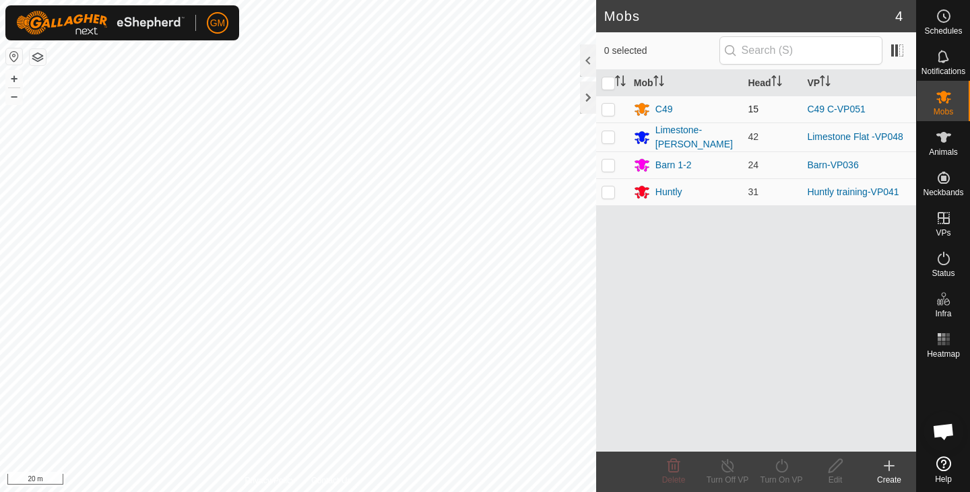
click at [607, 112] on p-checkbox at bounding box center [607, 109] width 13 height 11
checkbox input "true"
click at [783, 465] on icon at bounding box center [781, 466] width 17 height 16
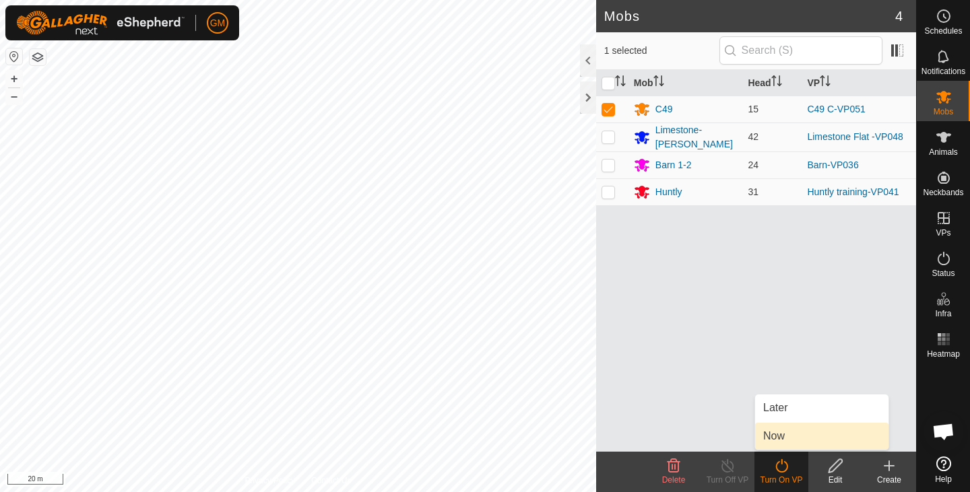
click at [773, 434] on link "Now" at bounding box center [821, 436] width 133 height 27
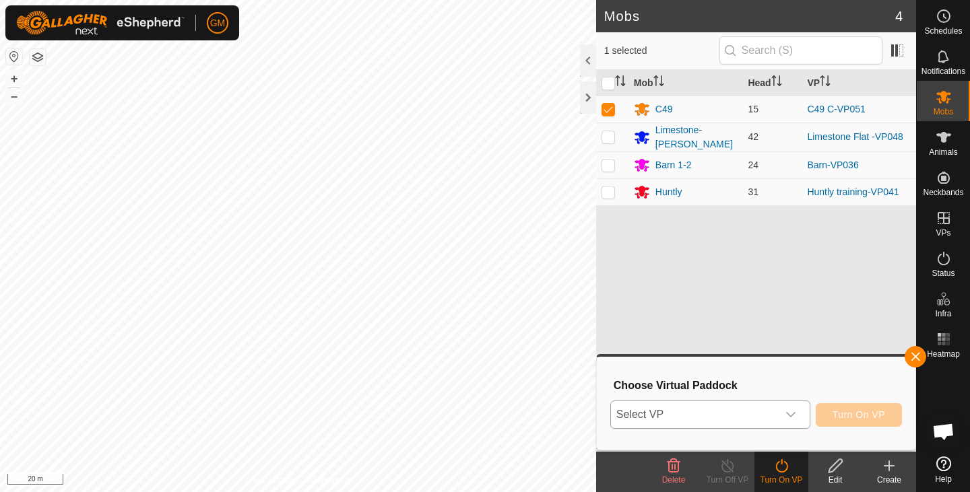
click at [793, 412] on icon "dropdown trigger" at bounding box center [790, 414] width 11 height 11
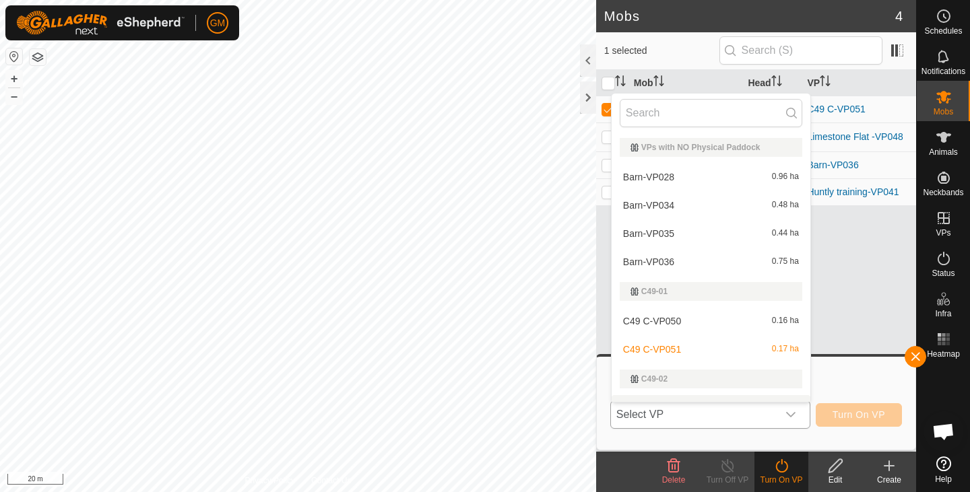
scroll to position [20, 0]
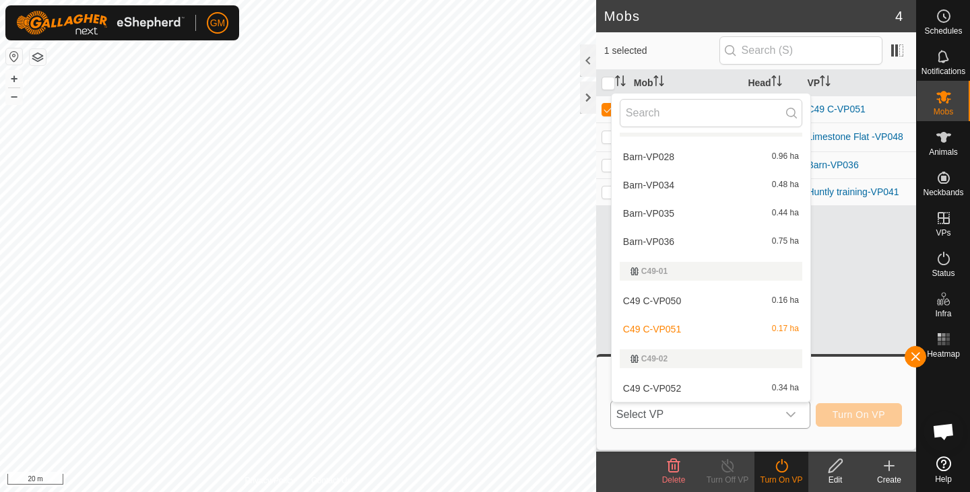
click at [727, 385] on li "C49 C-VP052 0.34 ha" at bounding box center [710, 388] width 199 height 27
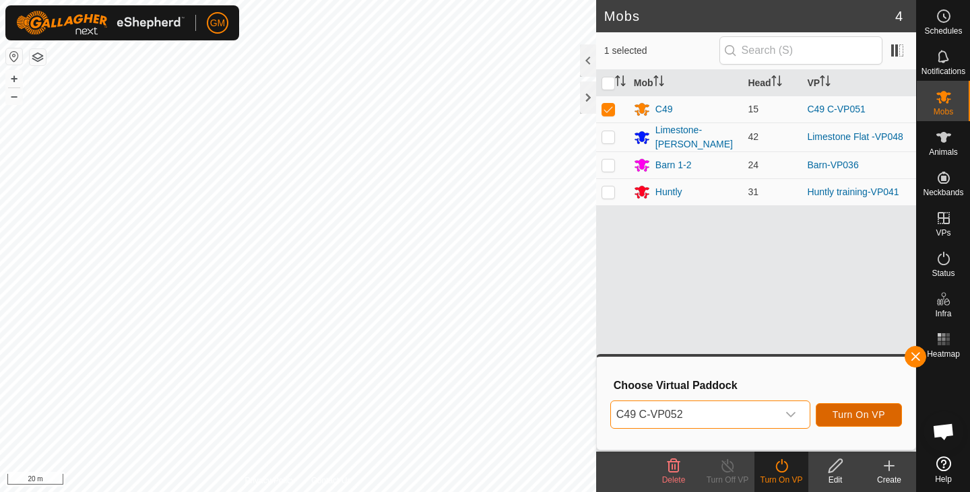
click at [838, 411] on span "Turn On VP" at bounding box center [858, 414] width 53 height 11
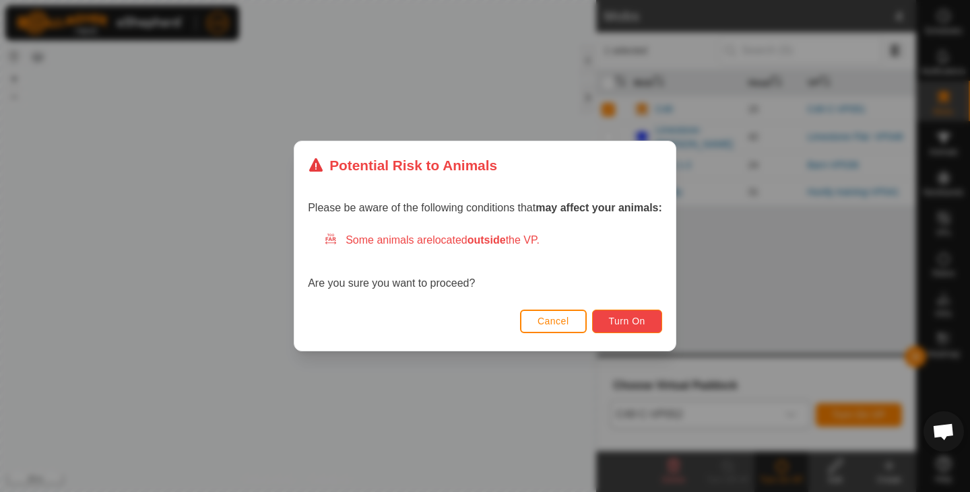
click at [626, 319] on span "Turn On" at bounding box center [627, 321] width 36 height 11
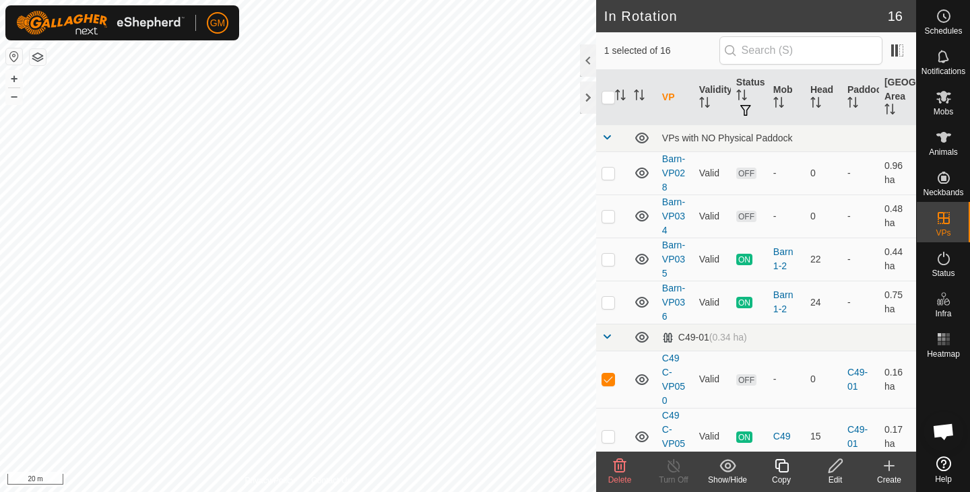
click at [621, 466] on icon at bounding box center [620, 465] width 13 height 13
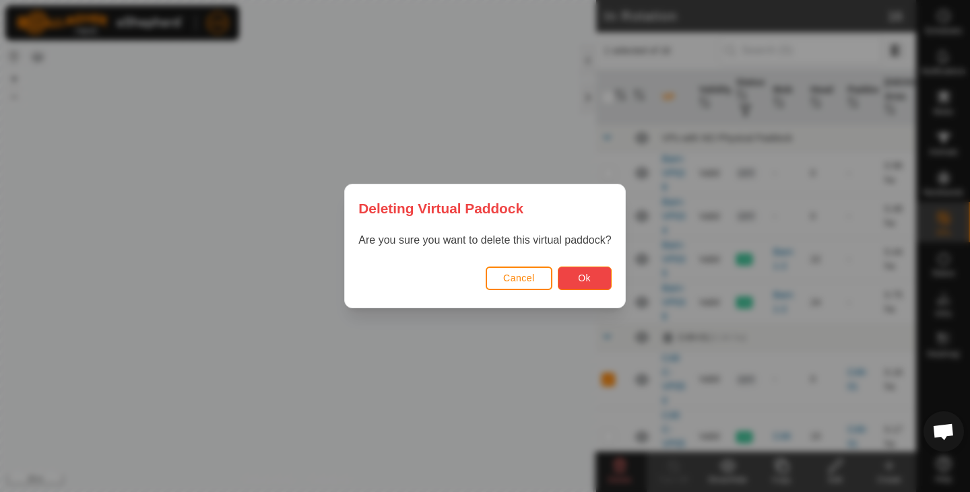
click at [588, 274] on span "Ok" at bounding box center [584, 278] width 13 height 11
checkbox input "false"
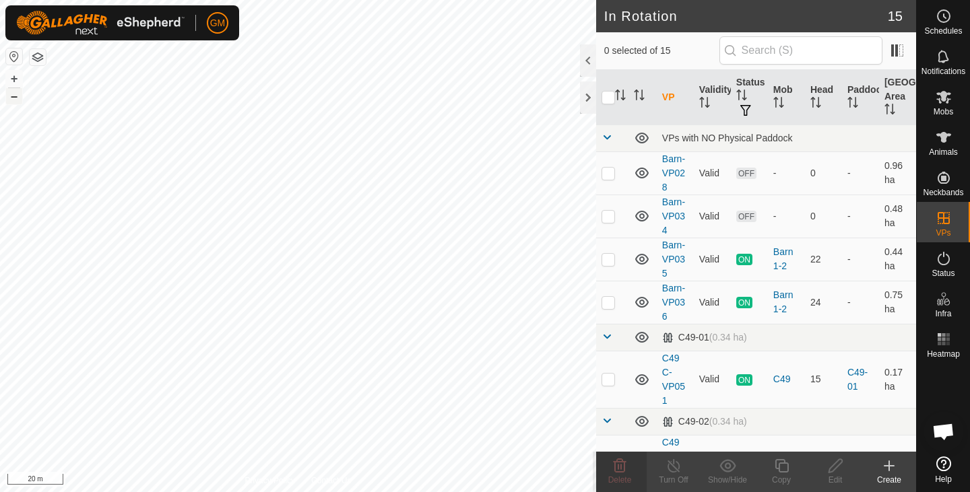
click at [17, 96] on button "–" at bounding box center [14, 96] width 16 height 16
click at [15, 96] on button "–" at bounding box center [14, 96] width 16 height 16
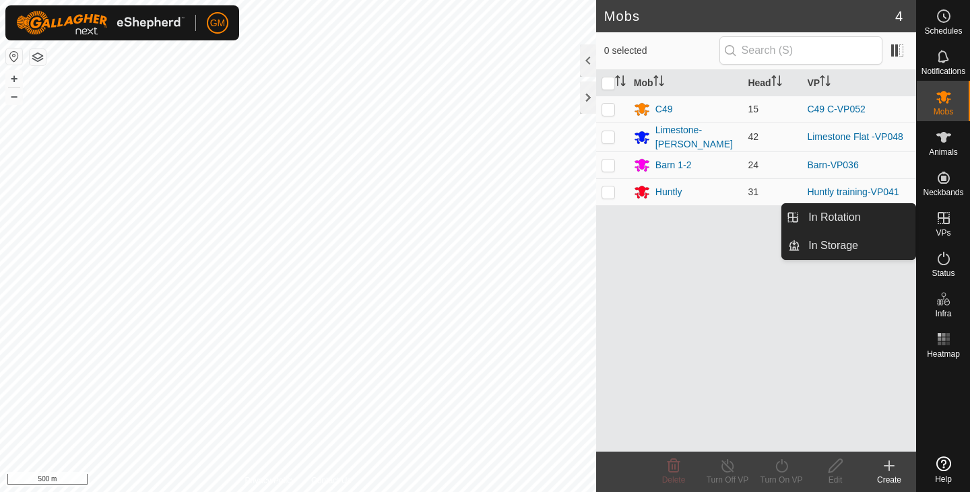
click at [941, 219] on icon at bounding box center [943, 218] width 12 height 12
click at [840, 217] on link "In Rotation" at bounding box center [857, 217] width 115 height 27
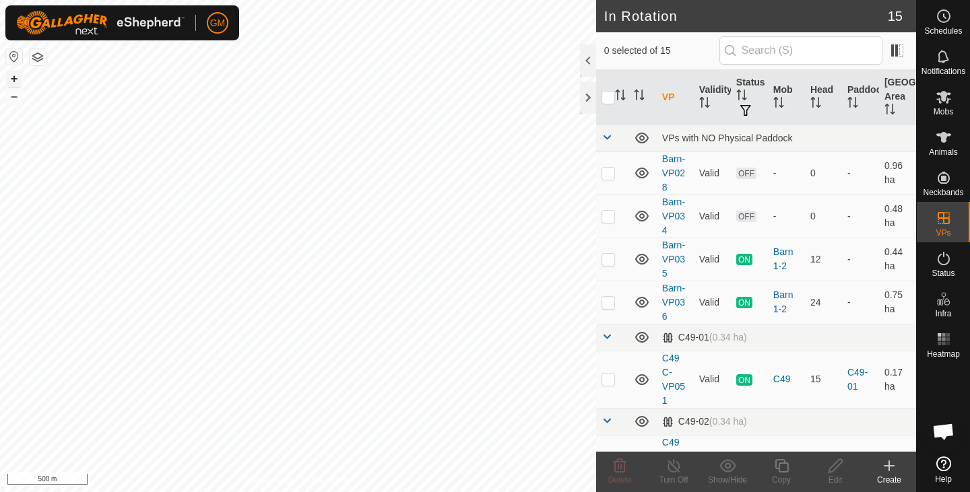
click at [18, 77] on button "+" at bounding box center [14, 79] width 16 height 16
checkbox input "true"
click at [779, 468] on icon at bounding box center [781, 466] width 17 height 16
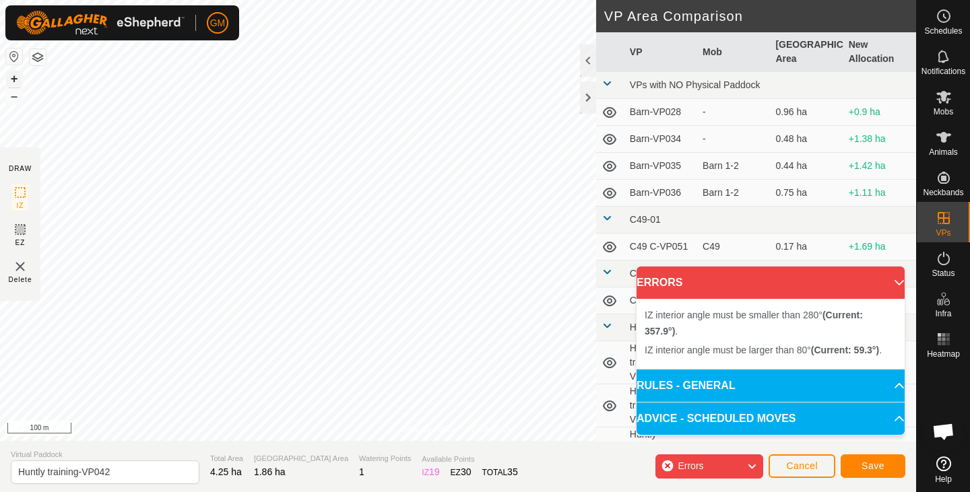
click at [16, 79] on button "+" at bounding box center [14, 79] width 16 height 16
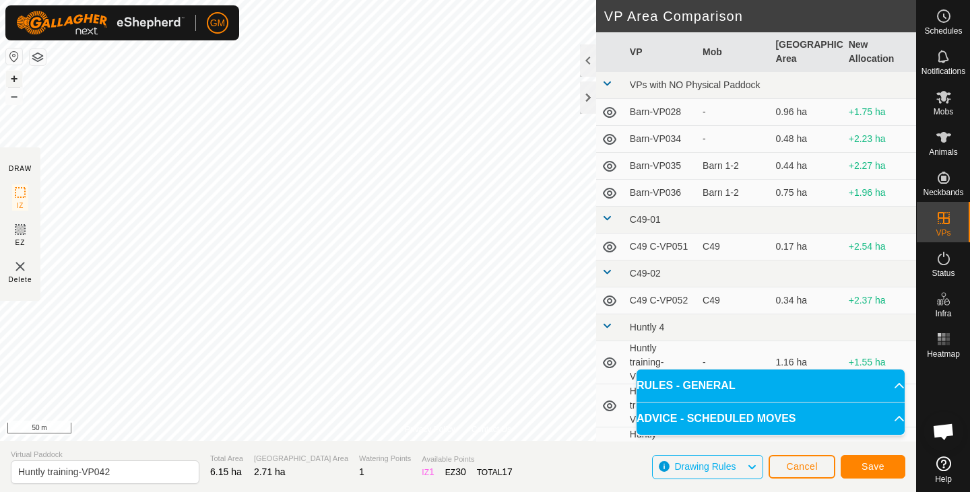
click at [15, 77] on button "+" at bounding box center [14, 79] width 16 height 16
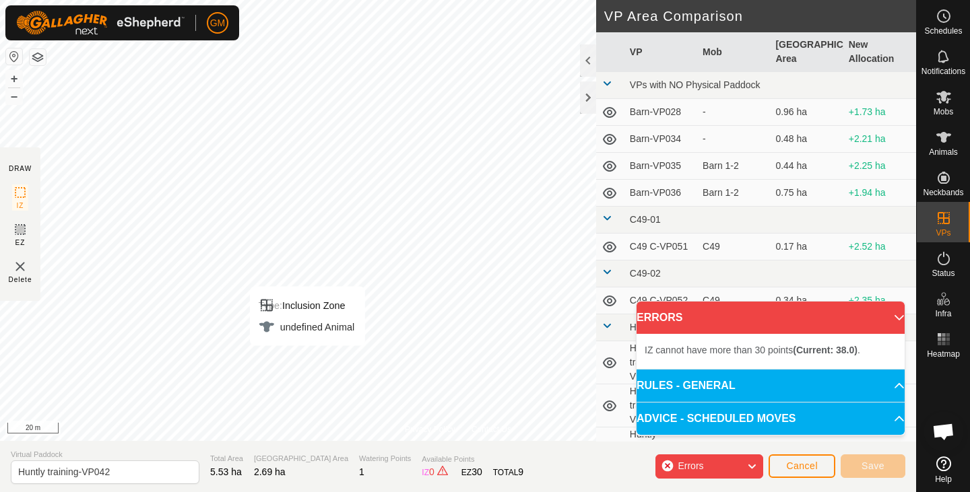
click at [321, 473] on div "Privacy Policy Contact Us Type: Inclusion Zone undefined Animal + – ⇧ i 20 m DR…" at bounding box center [458, 246] width 916 height 492
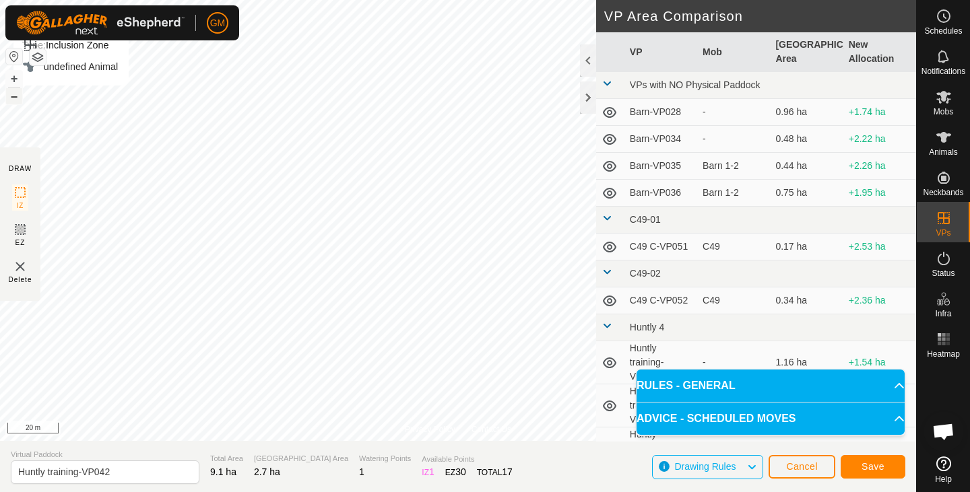
click at [13, 99] on button "–" at bounding box center [14, 96] width 16 height 16
click at [13, 76] on button "+" at bounding box center [14, 79] width 16 height 16
click at [15, 77] on button "+" at bounding box center [14, 79] width 16 height 16
click at [873, 466] on span "Save" at bounding box center [872, 466] width 23 height 11
